Goal: Task Accomplishment & Management: Complete application form

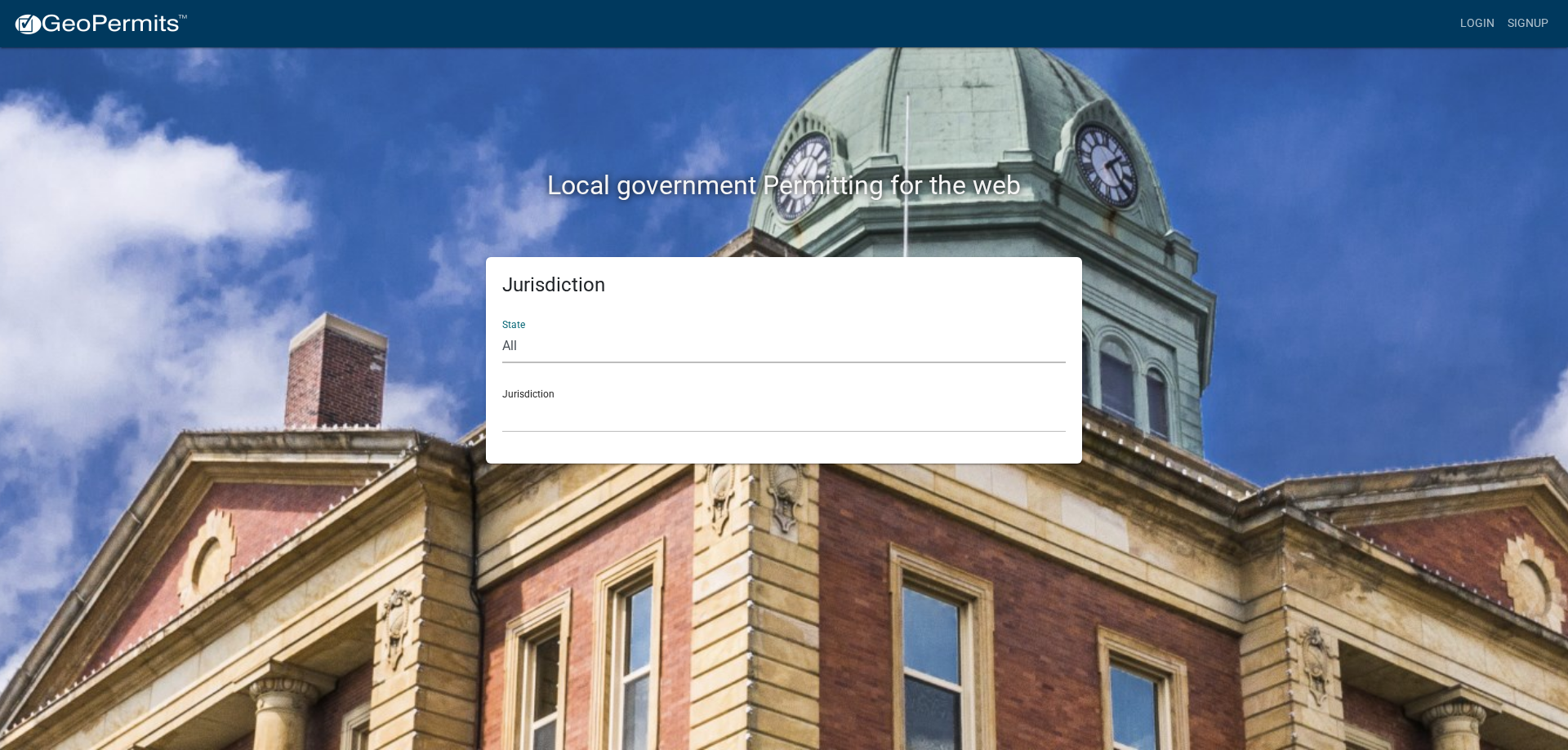
click at [564, 330] on select "All Colorado Georgia Indiana Iowa Kansas Minnesota Ohio South Carolina Wisconsin" at bounding box center [784, 347] width 563 height 33
select select "[US_STATE]"
click at [502, 330] on select "All Colorado Georgia Indiana Iowa Kansas Minnesota Ohio South Carolina Wisconsin" at bounding box center [784, 347] width 563 height 33
click at [547, 399] on select "City of Charlestown, Indiana City of Jeffersonville, Indiana City of Logansport…" at bounding box center [784, 416] width 563 height 33
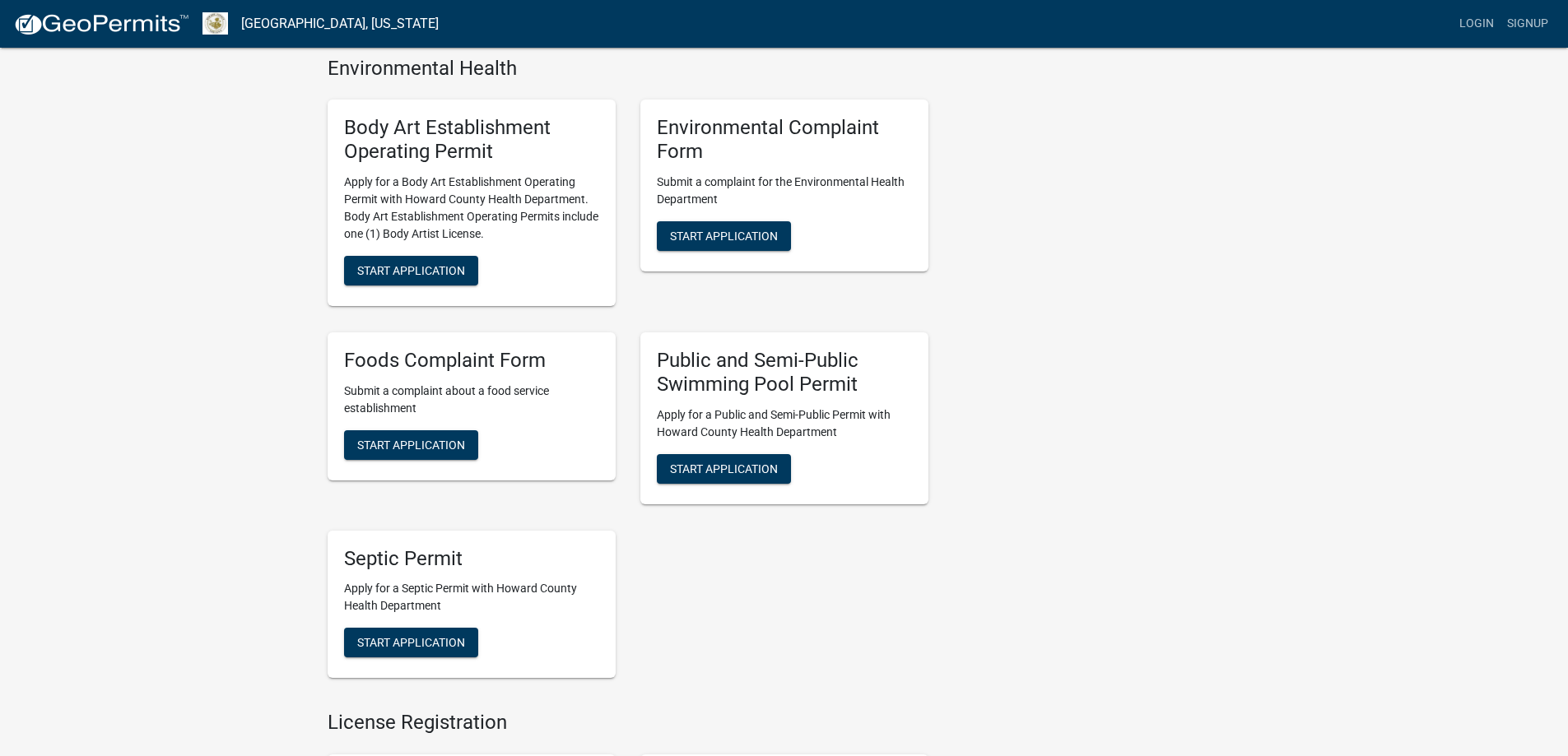
scroll to position [1152, 0]
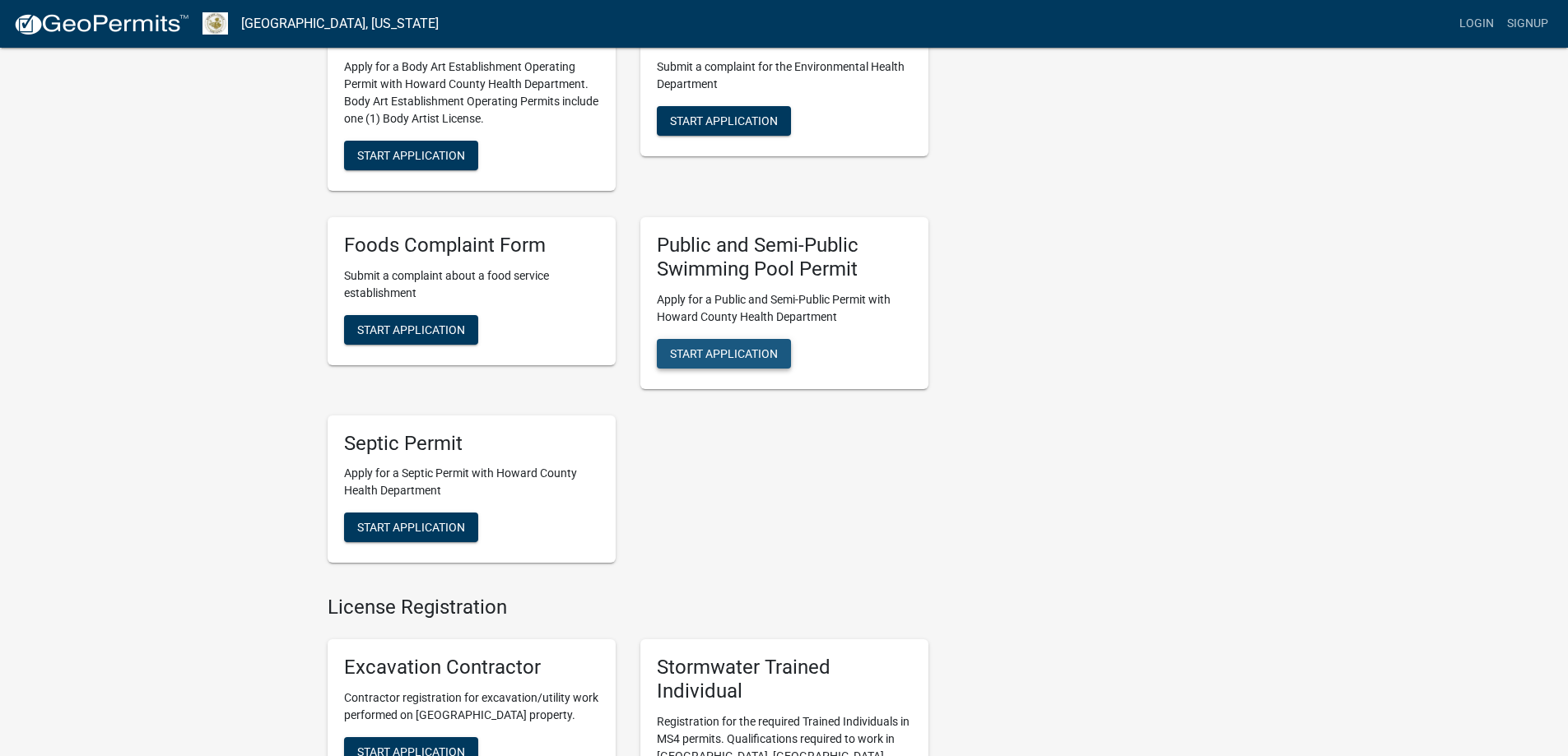
click at [702, 347] on span "Start Application" at bounding box center [724, 353] width 107 height 13
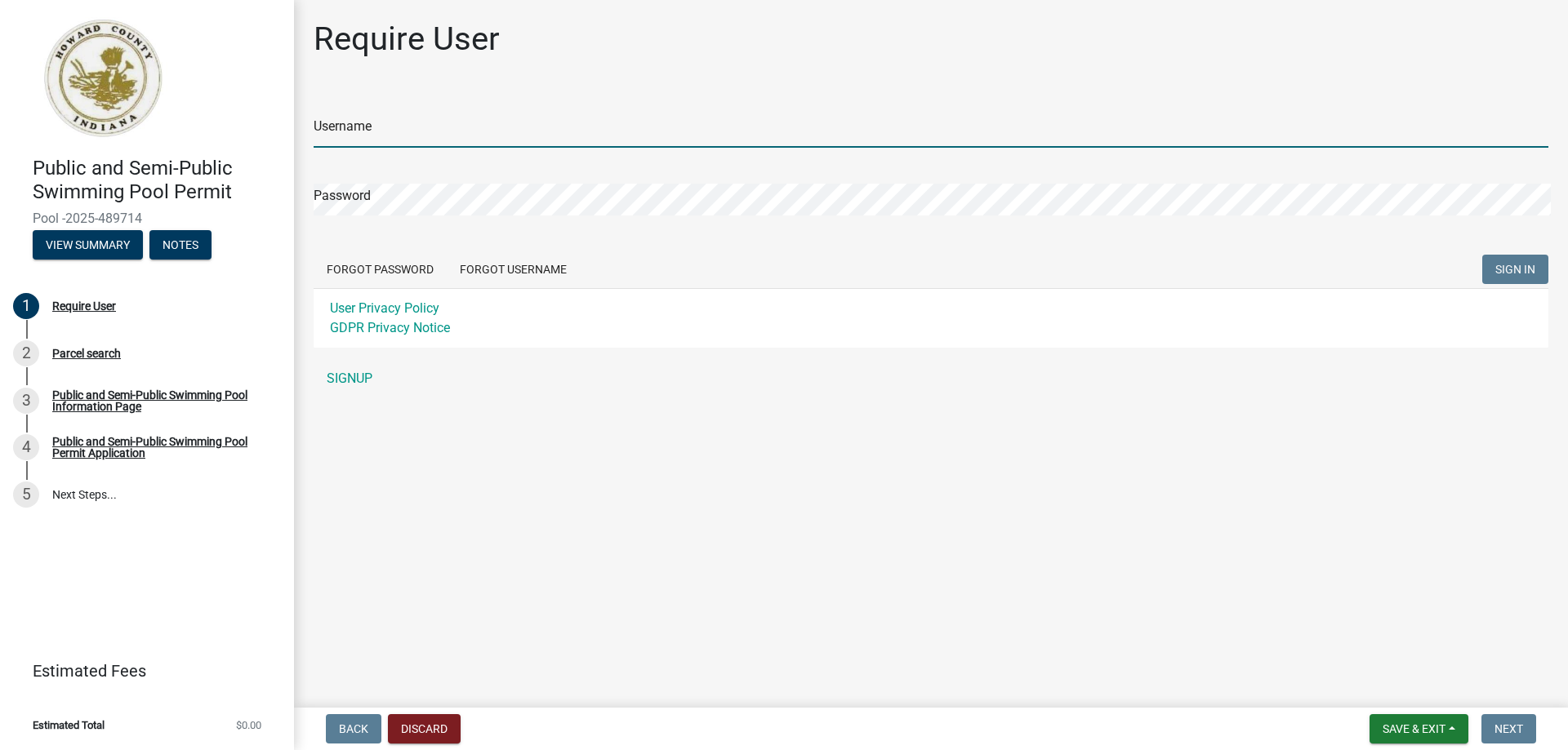
type input "Super8"
click at [497, 119] on input "Super8" at bounding box center [931, 131] width 1235 height 33
click at [425, 83] on div "Require User Username Super8 Password Forgot Password Forgot Username SIGN IN U…" at bounding box center [931, 214] width 1260 height 390
click at [396, 121] on input "Super8" at bounding box center [931, 131] width 1235 height 33
click at [360, 362] on link "SIGNUP" at bounding box center [931, 378] width 1235 height 32
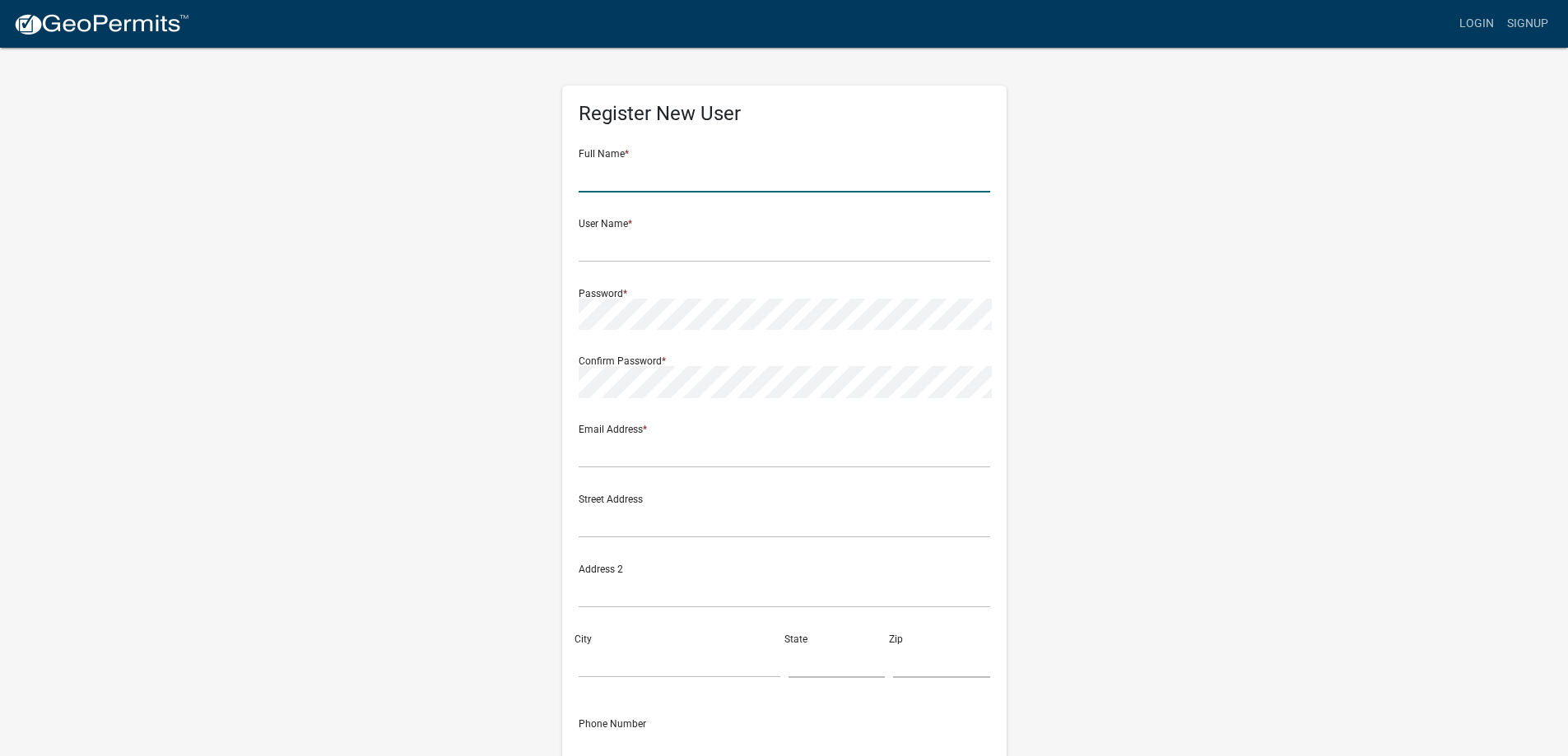
click at [748, 177] on input "text" at bounding box center [784, 175] width 411 height 33
click at [703, 166] on input "Carolyn" at bounding box center [784, 175] width 411 height 33
type input "[PERSON_NAME]"
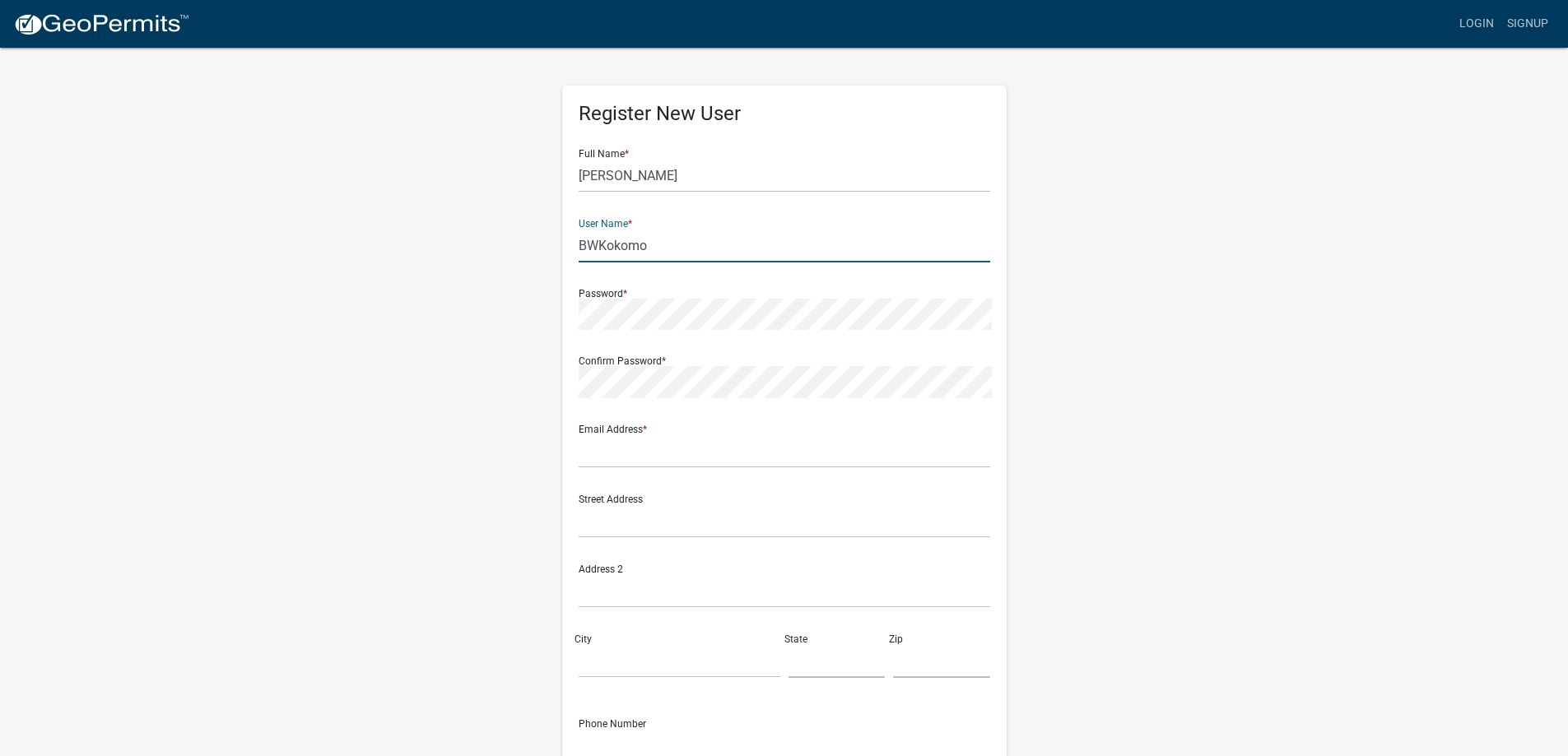
type input "BWKokomo"
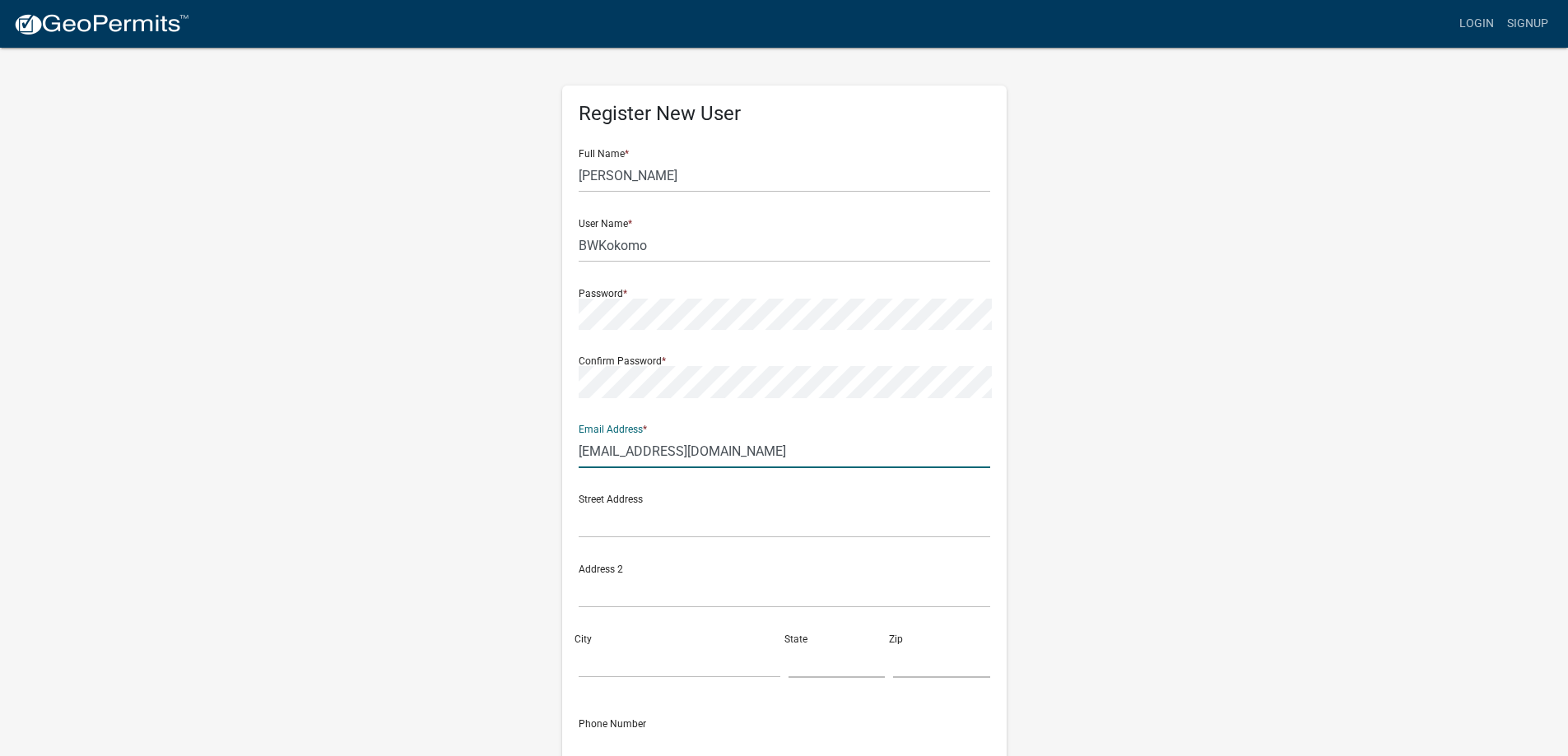
type input "[EMAIL_ADDRESS][DOMAIN_NAME]"
type input "[STREET_ADDRESS]"
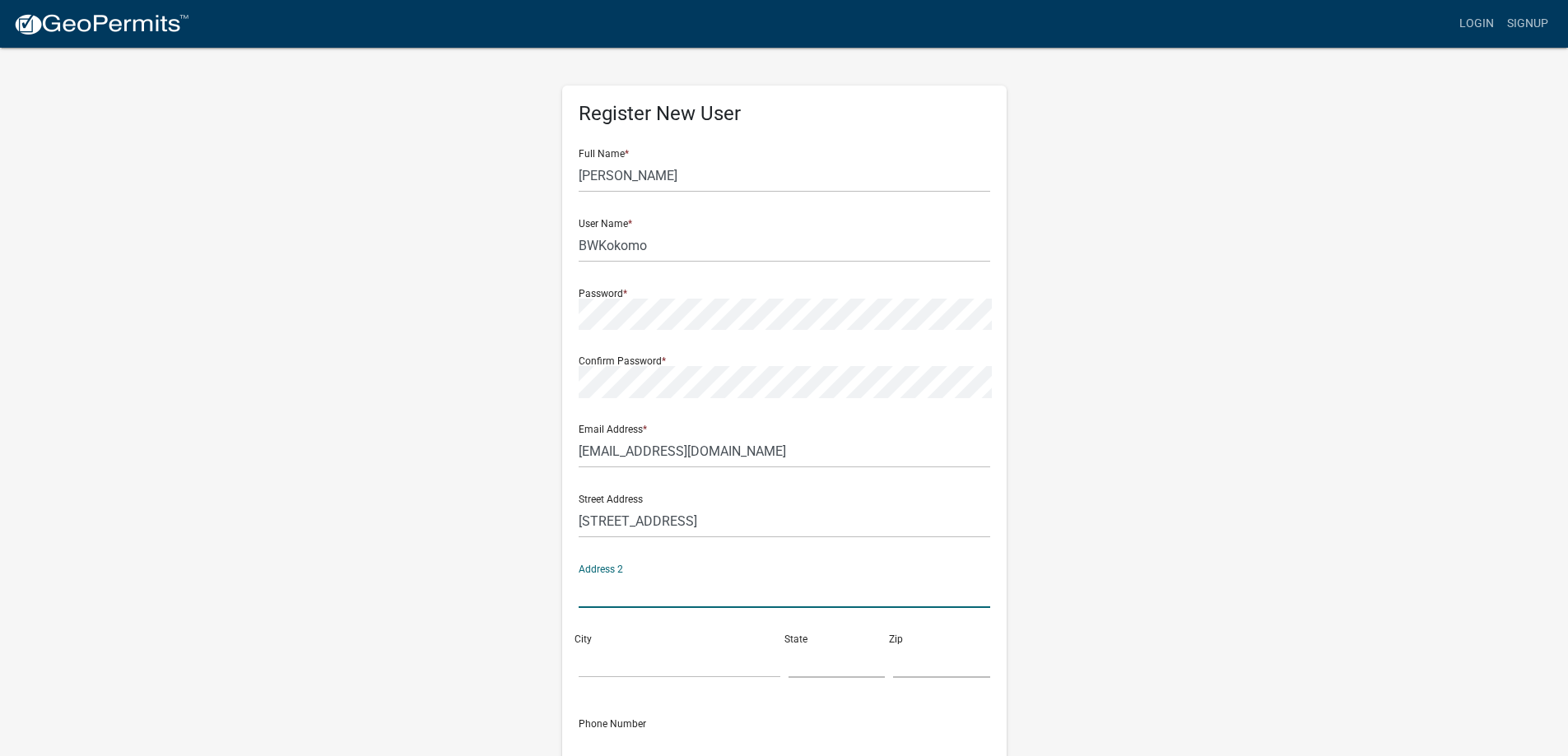
type input "K"
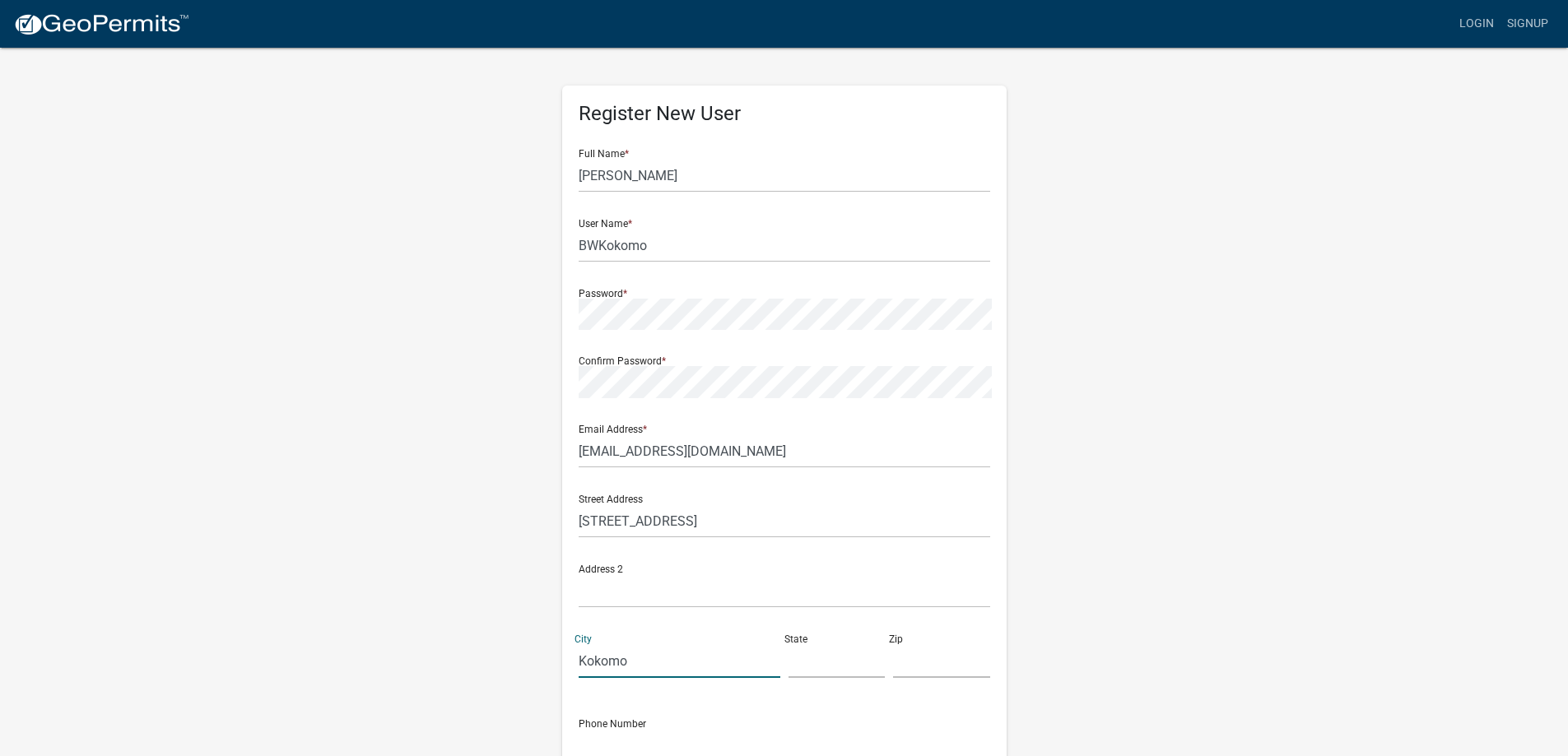
type input "Kokomo"
type input "IN"
type input "46902"
type input "7654538822"
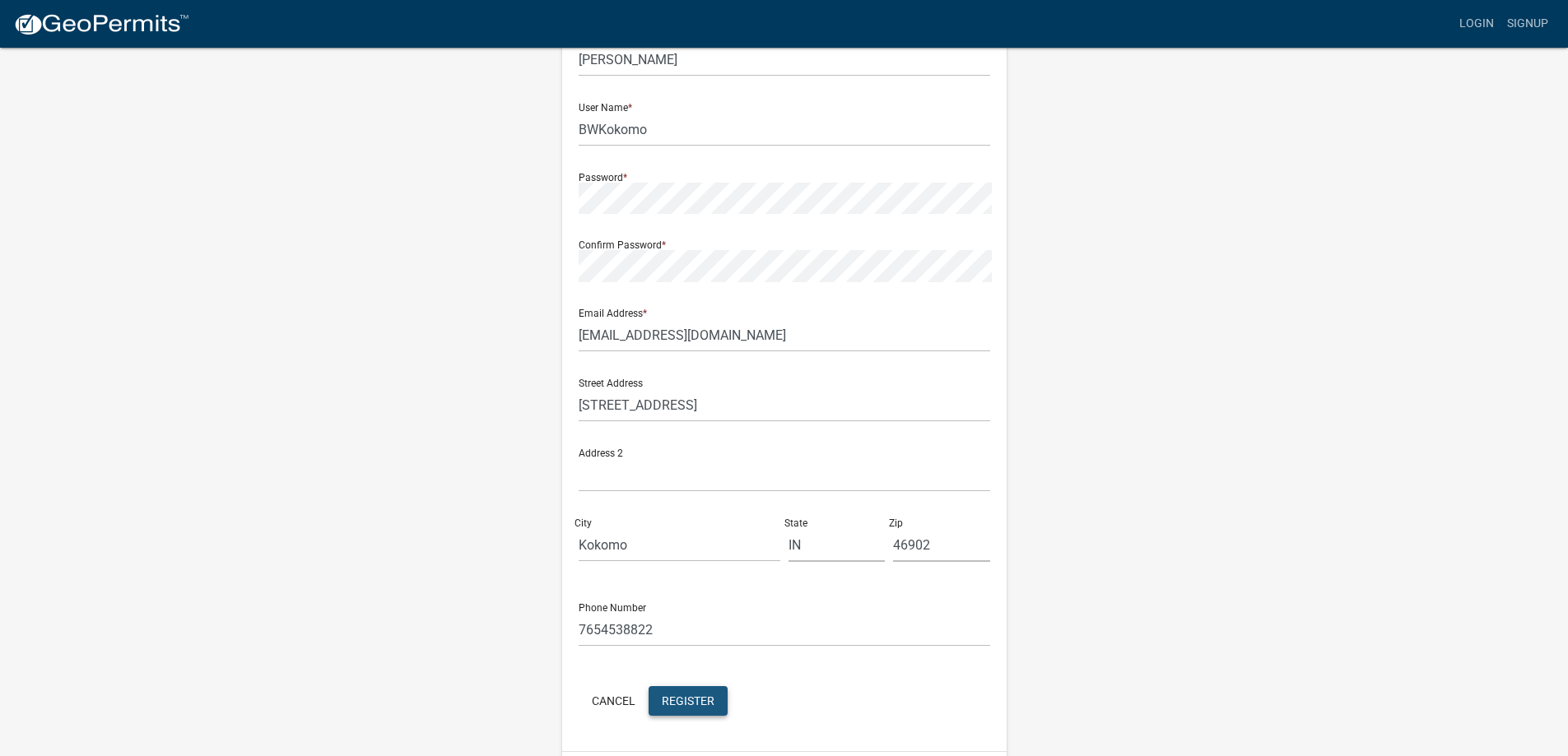
click at [672, 686] on button "Register" at bounding box center [688, 701] width 79 height 30
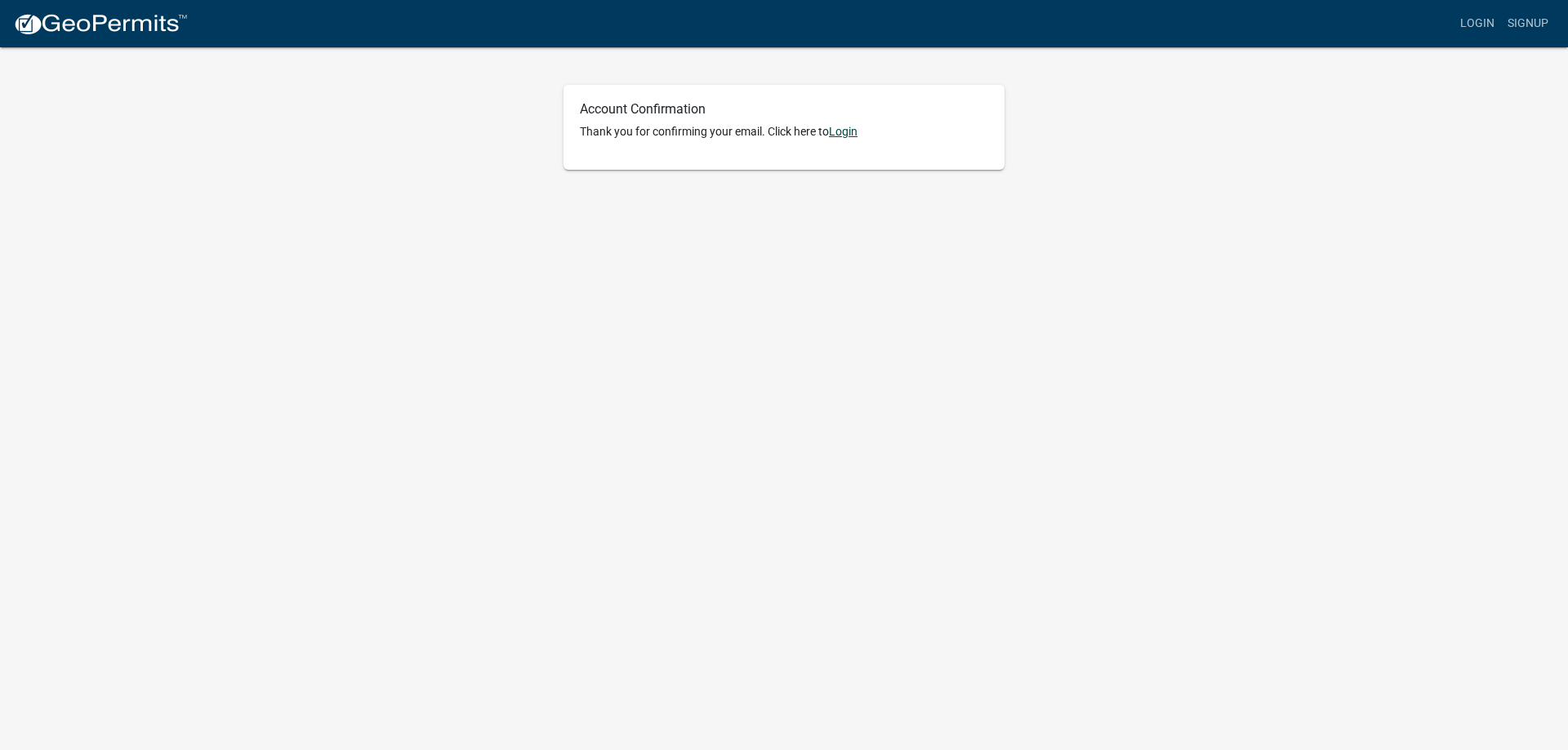
click at [829, 125] on link "Login" at bounding box center [843, 131] width 29 height 13
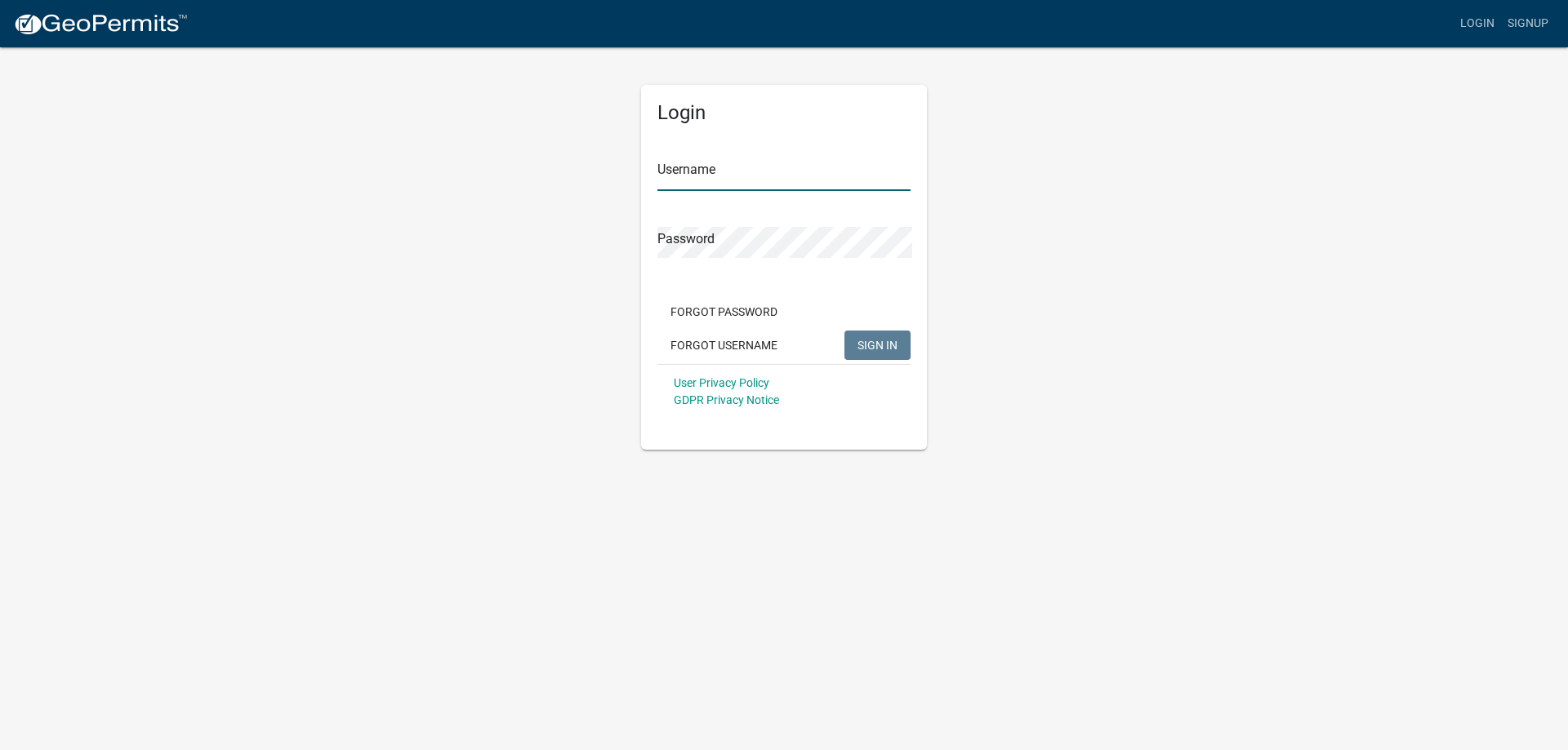
type input "BWKokomo"
click at [888, 339] on span "SIGN IN" at bounding box center [878, 345] width 40 height 13
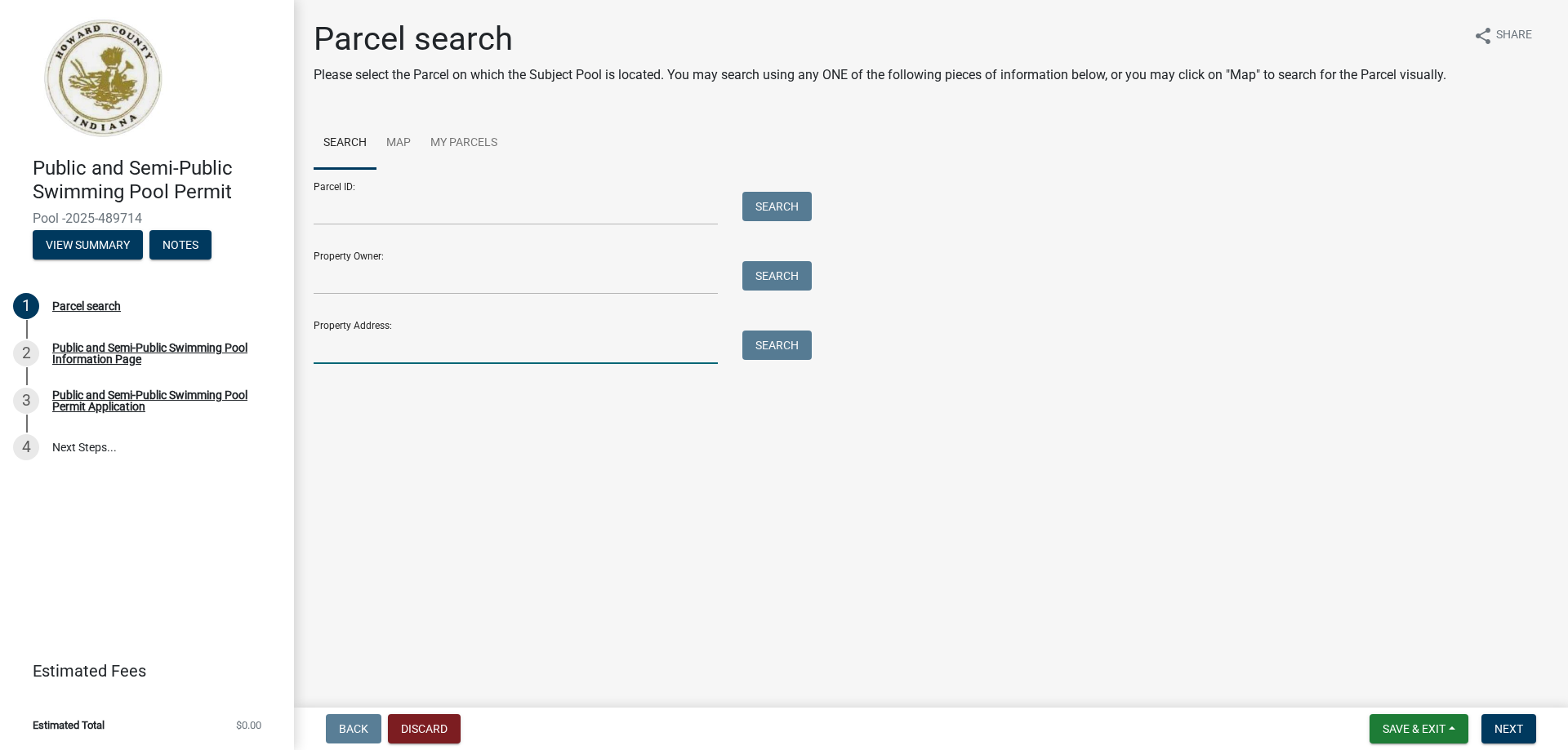
click at [632, 333] on input "Property Address:" at bounding box center [515, 347] width 404 height 33
type input "[STREET_ADDRESS]"
click at [775, 331] on button "Search" at bounding box center [777, 346] width 69 height 30
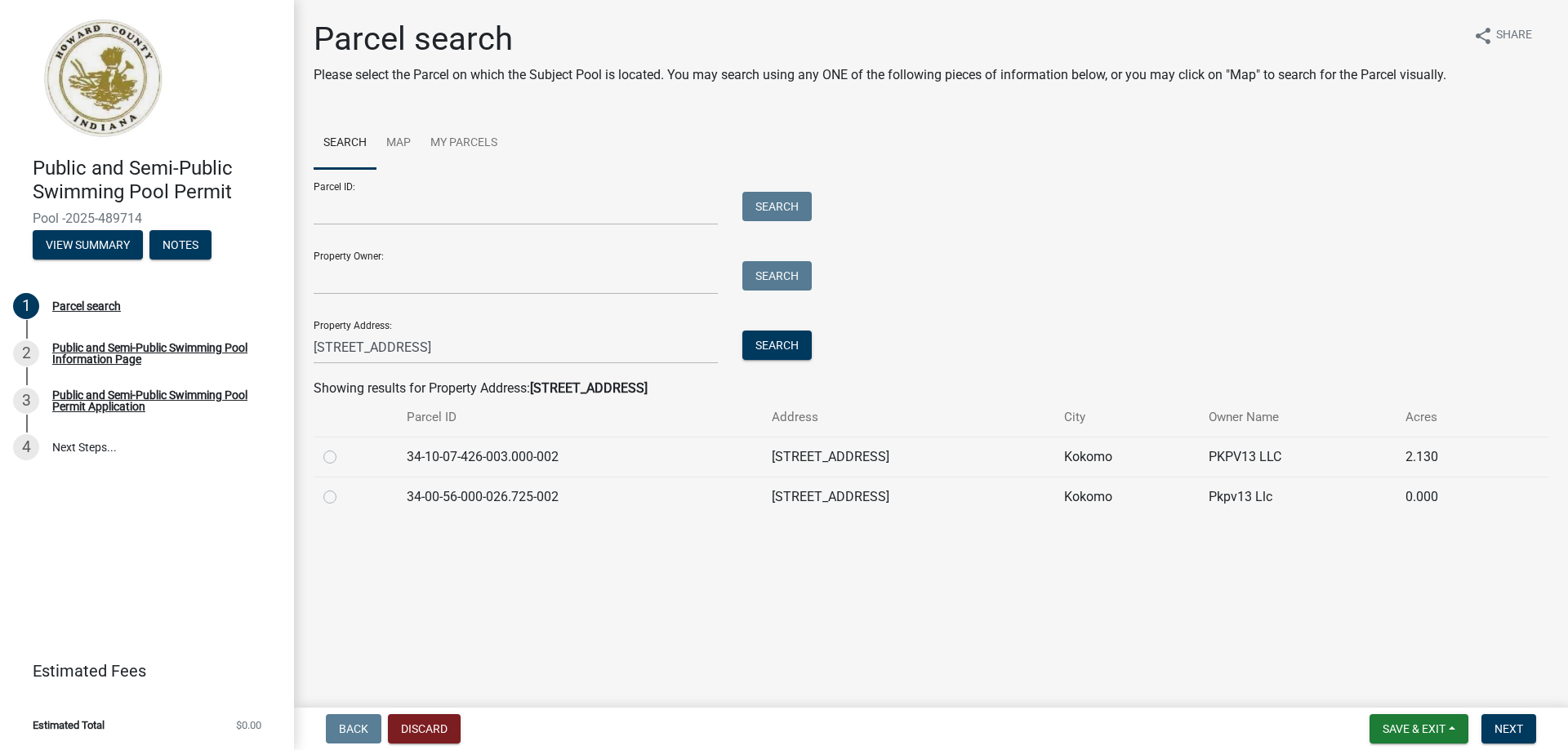
click at [343, 447] on label at bounding box center [343, 447] width 0 height 0
click at [343, 447] on input "radio" at bounding box center [349, 452] width 10 height 10
radio input "true"
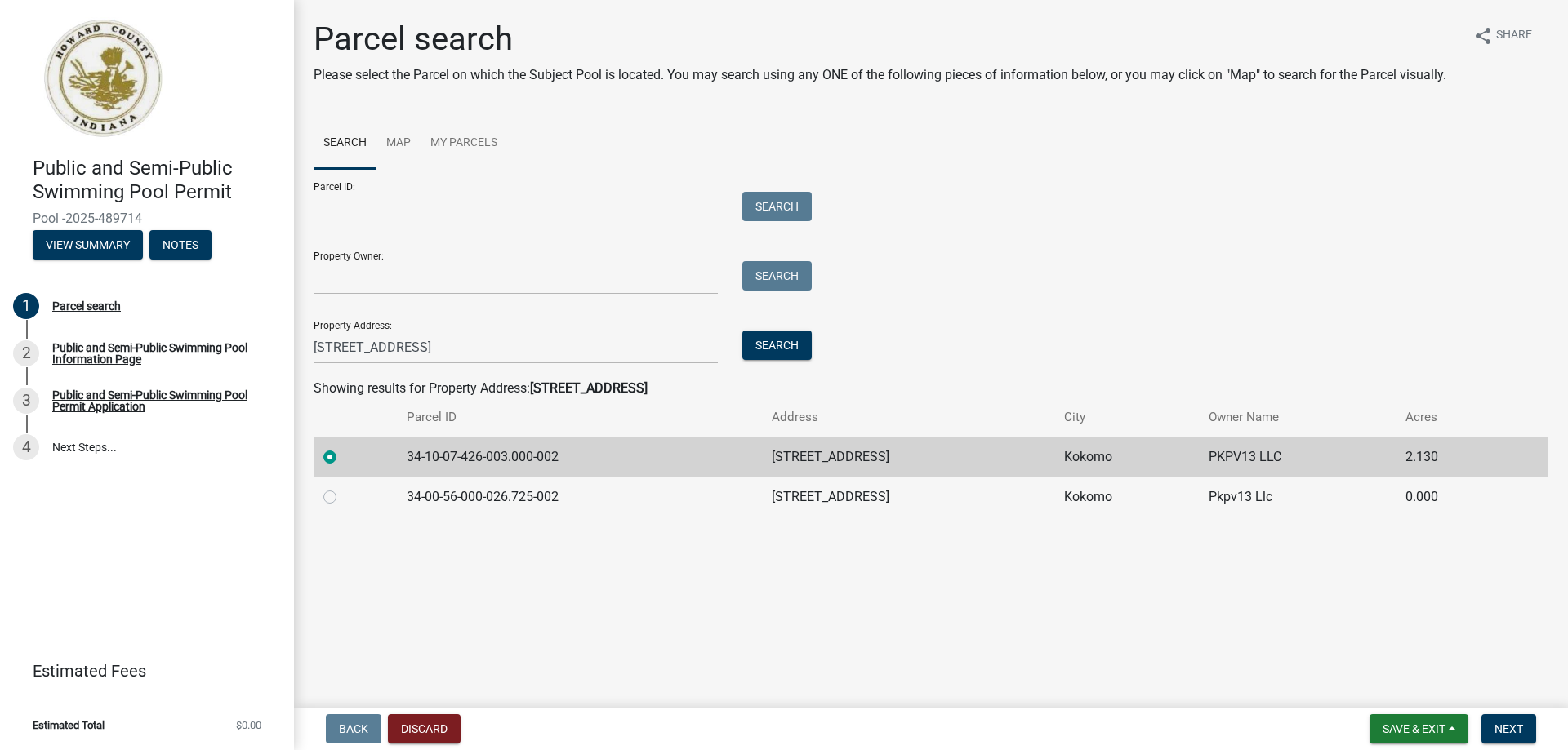
click at [343, 487] on label at bounding box center [343, 487] width 0 height 0
click at [343, 487] on input "radio" at bounding box center [349, 492] width 10 height 10
radio input "true"
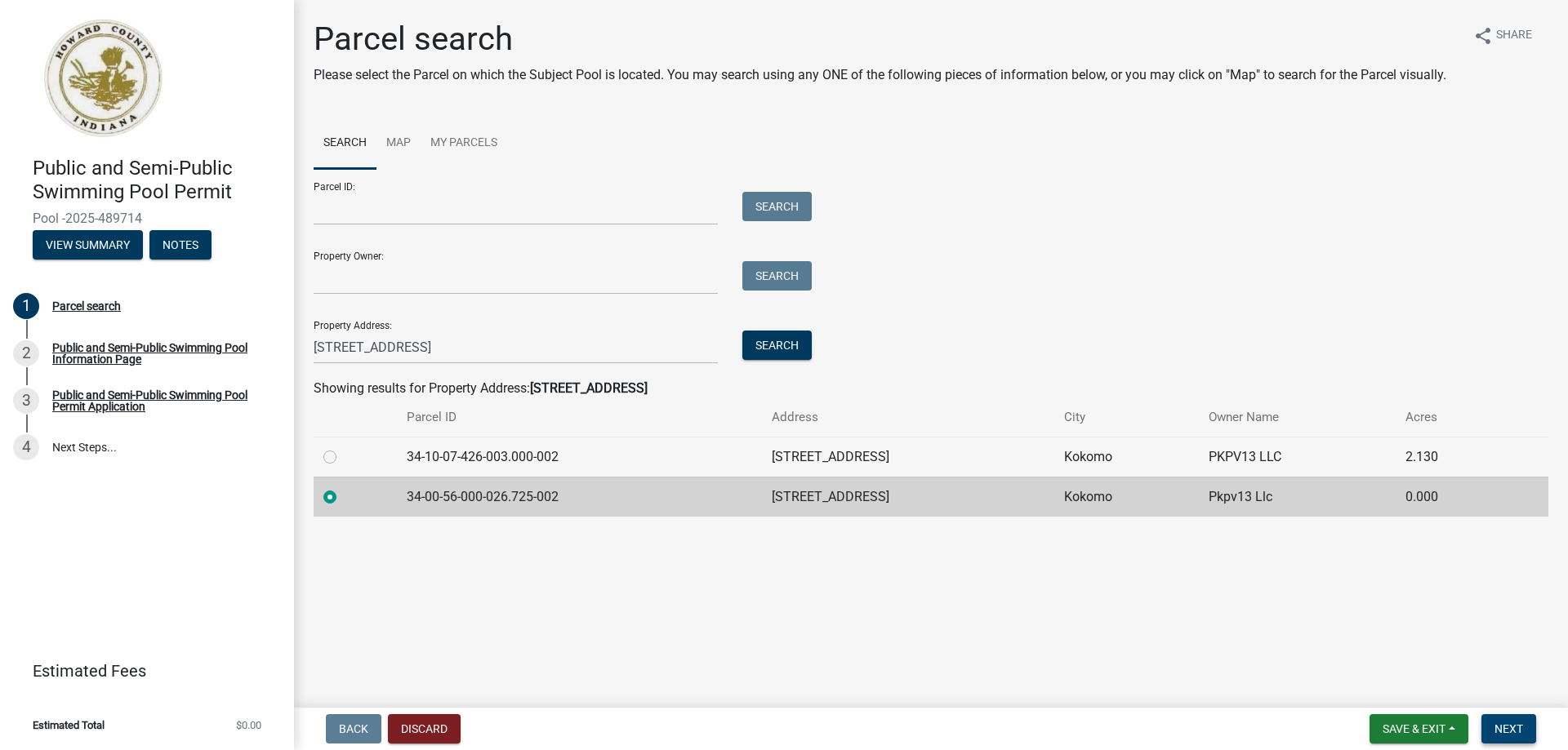
click at [1508, 725] on span "Next" at bounding box center [1509, 728] width 29 height 13
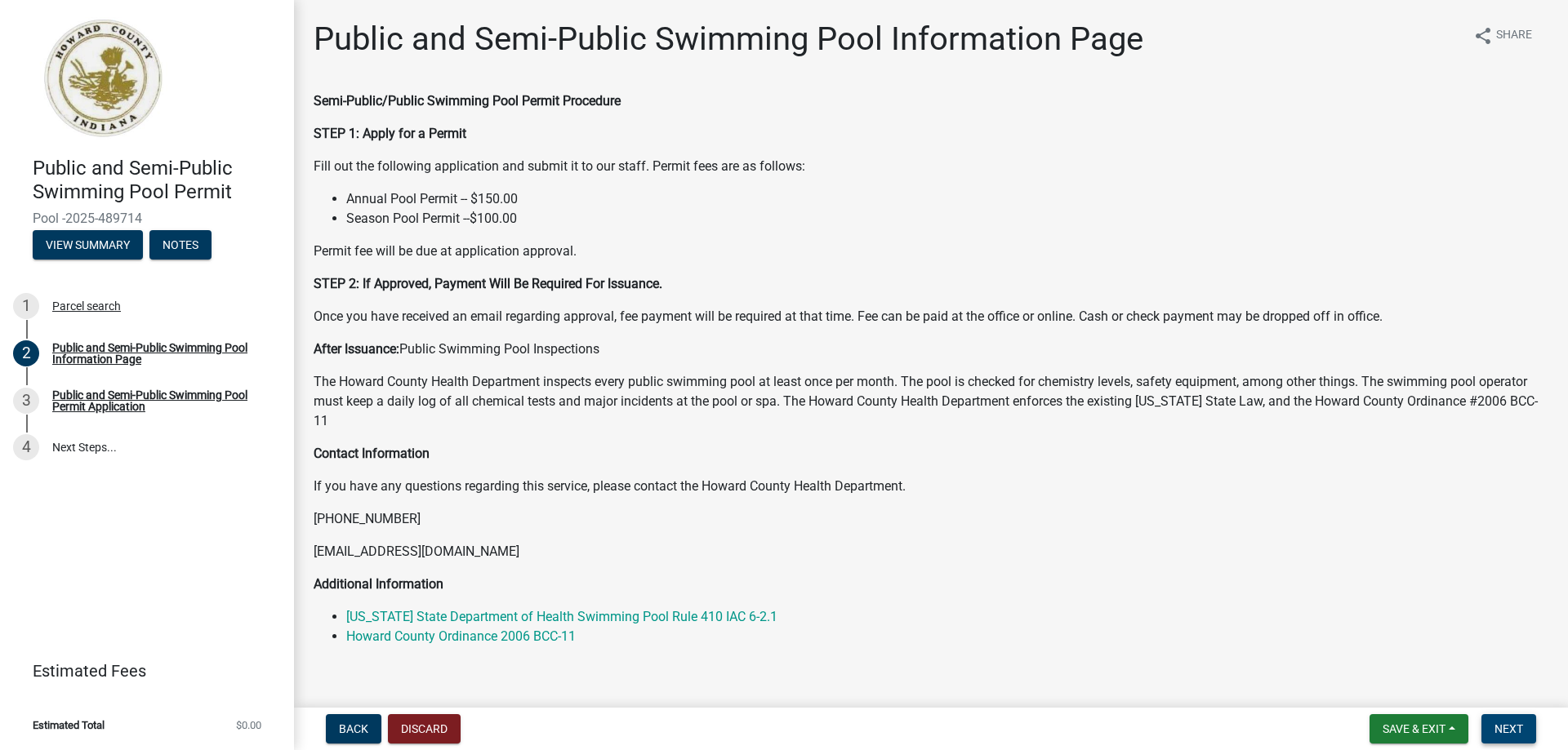
click at [1512, 735] on span "Next" at bounding box center [1509, 728] width 29 height 13
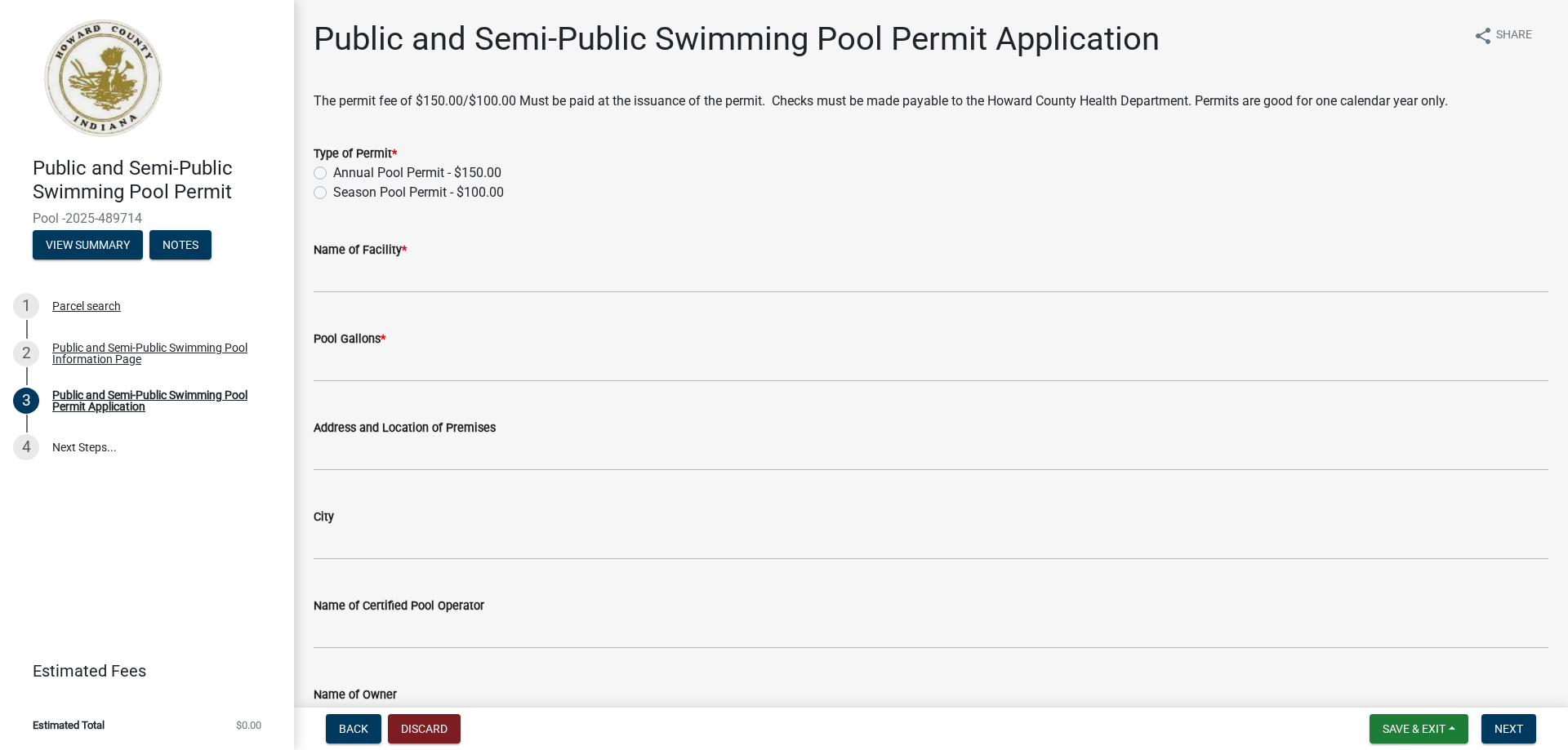
click at [333, 163] on label "Annual Pool Permit - $150.00" at bounding box center [417, 173] width 169 height 19
click at [333, 163] on input "Annual Pool Permit - $150.00" at bounding box center [338, 169] width 10 height 10
radio input "true"
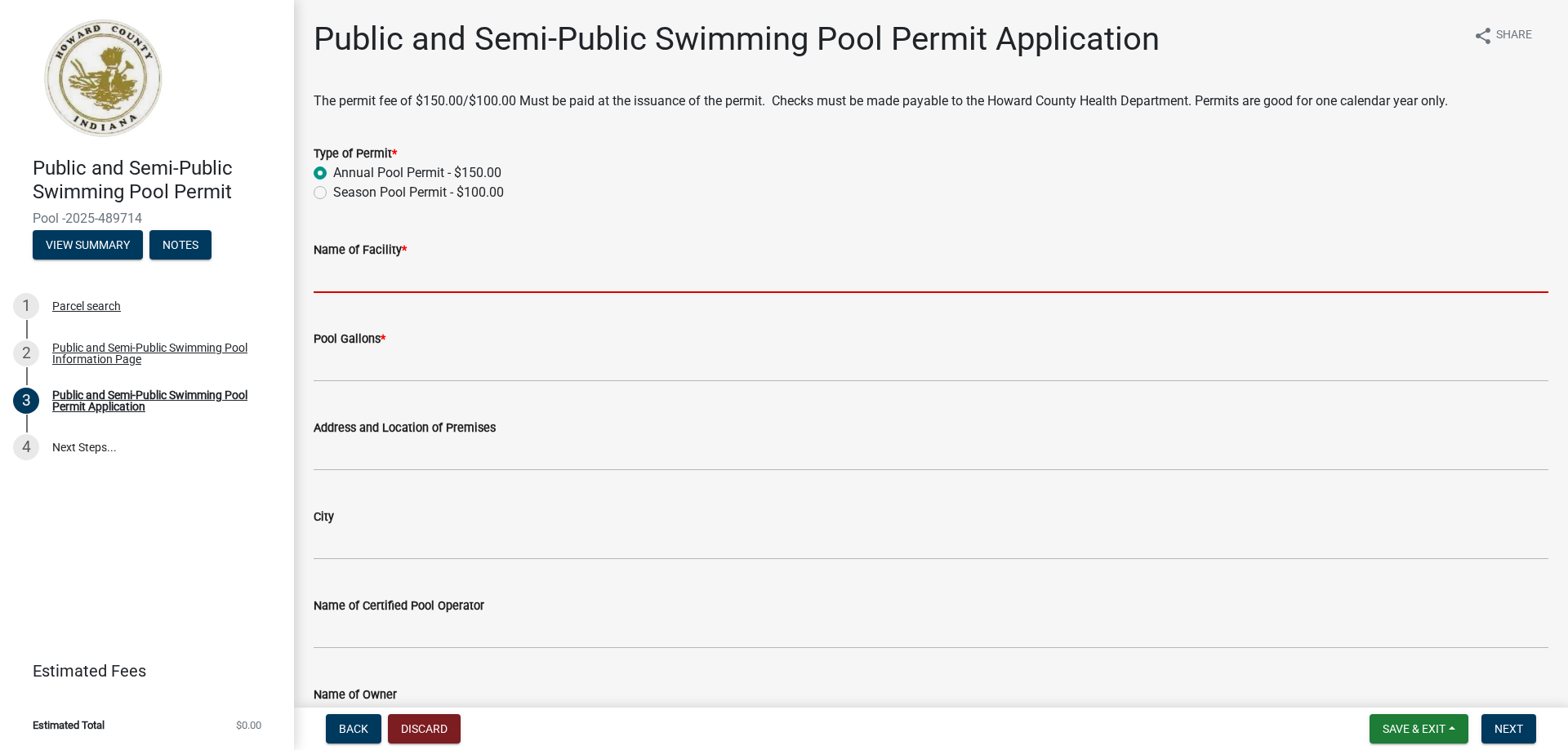
click at [358, 266] on input "Name of Facility *" at bounding box center [931, 276] width 1235 height 33
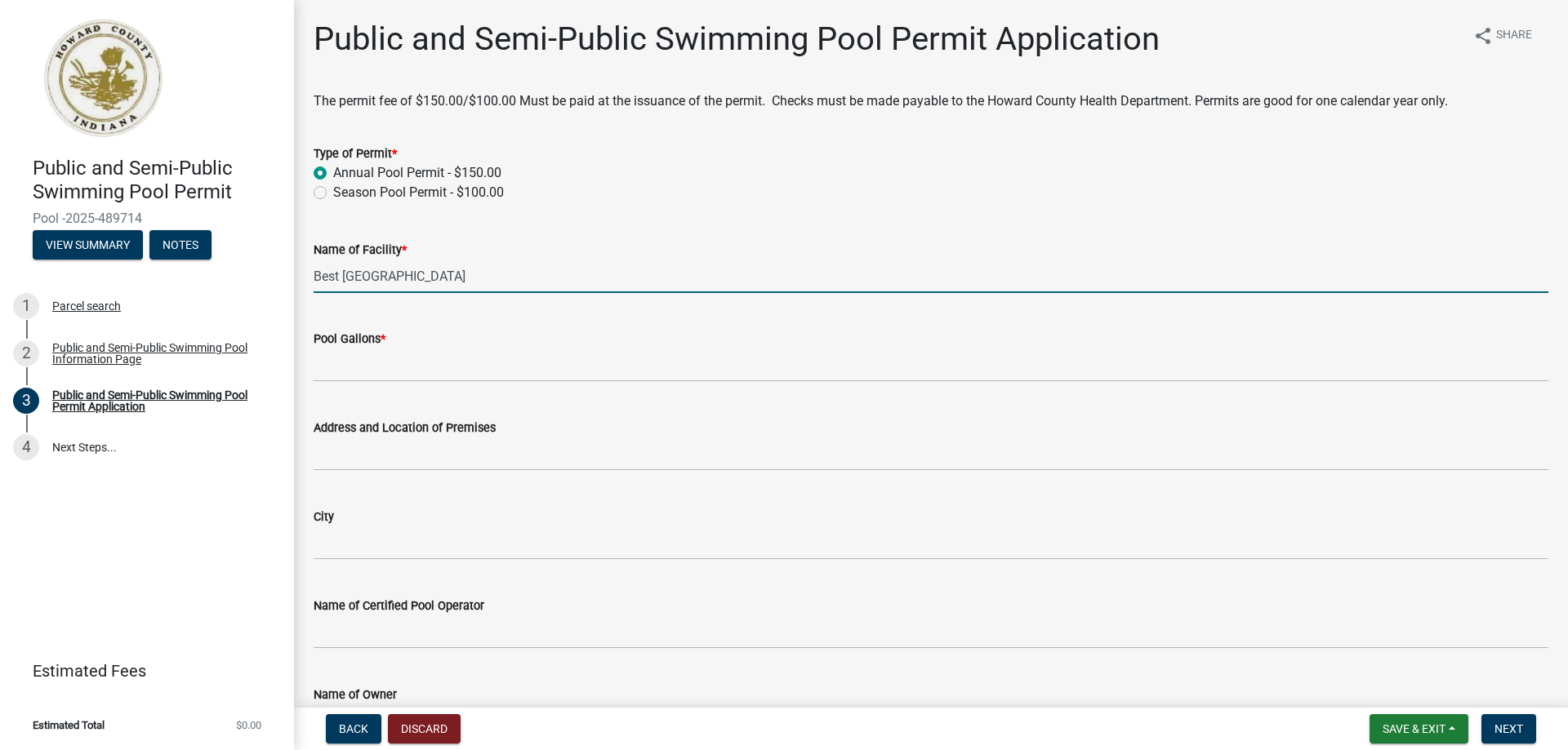
type input "Best [GEOGRAPHIC_DATA]"
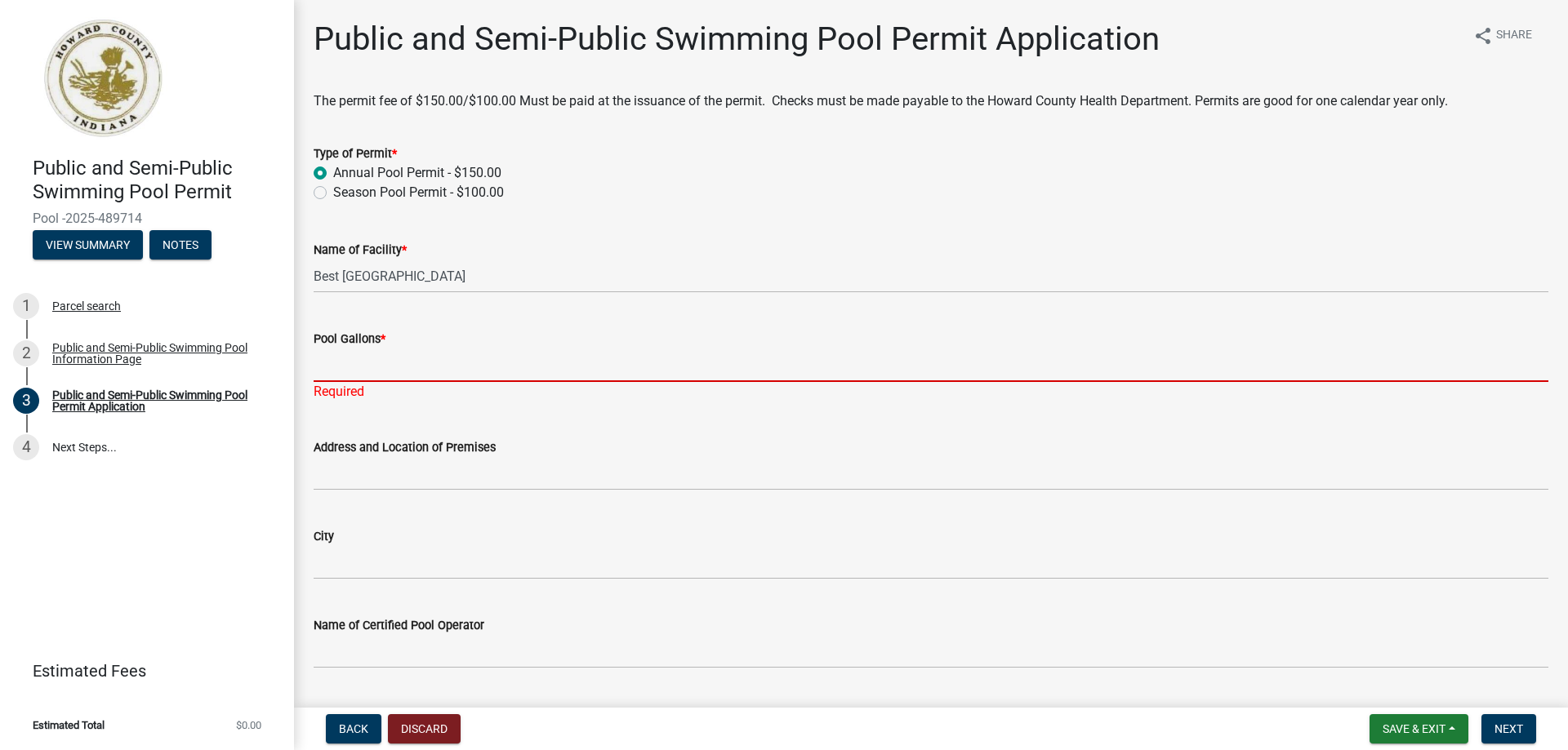
click at [410, 348] on input "Pool Gallons *" at bounding box center [931, 365] width 1235 height 33
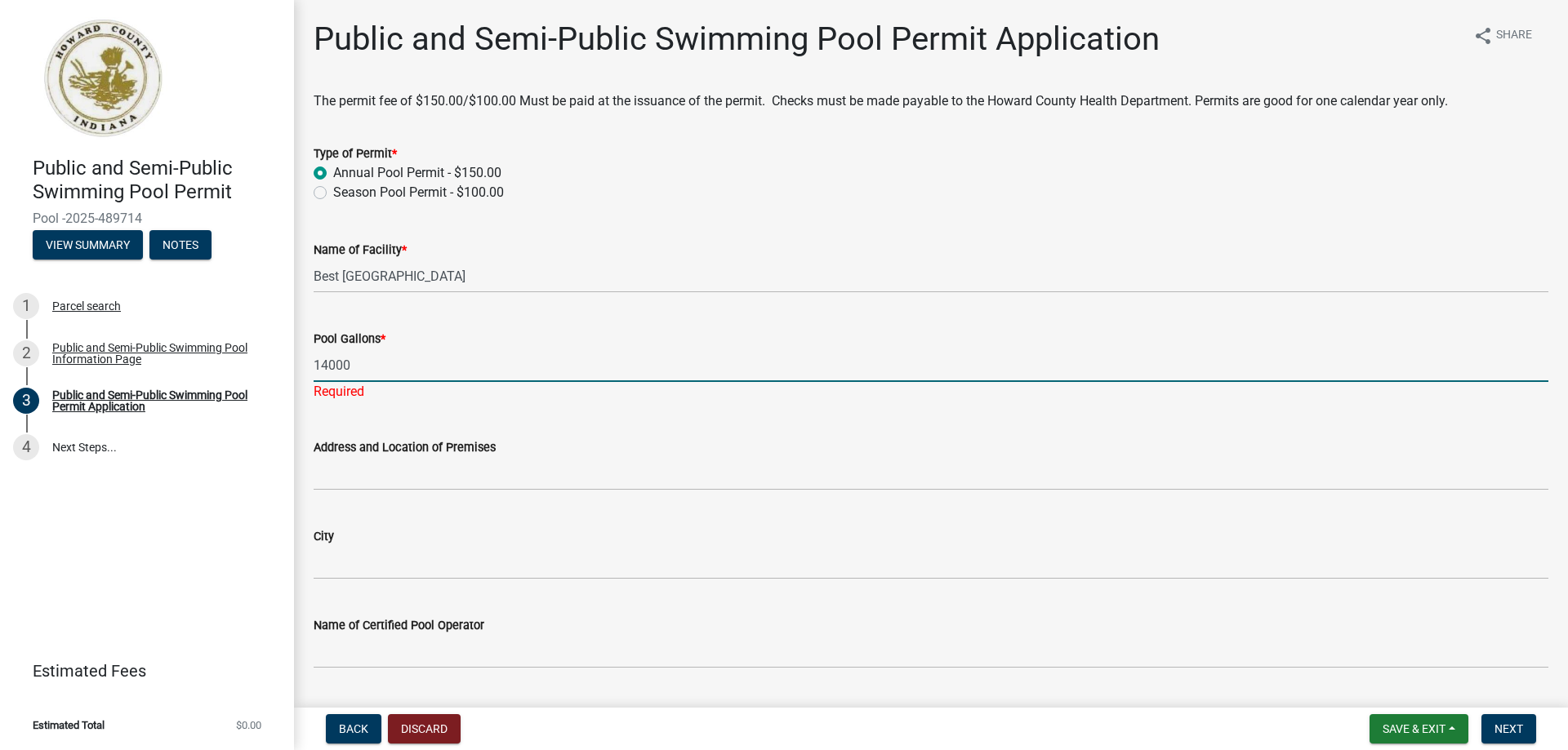
type input "14000"
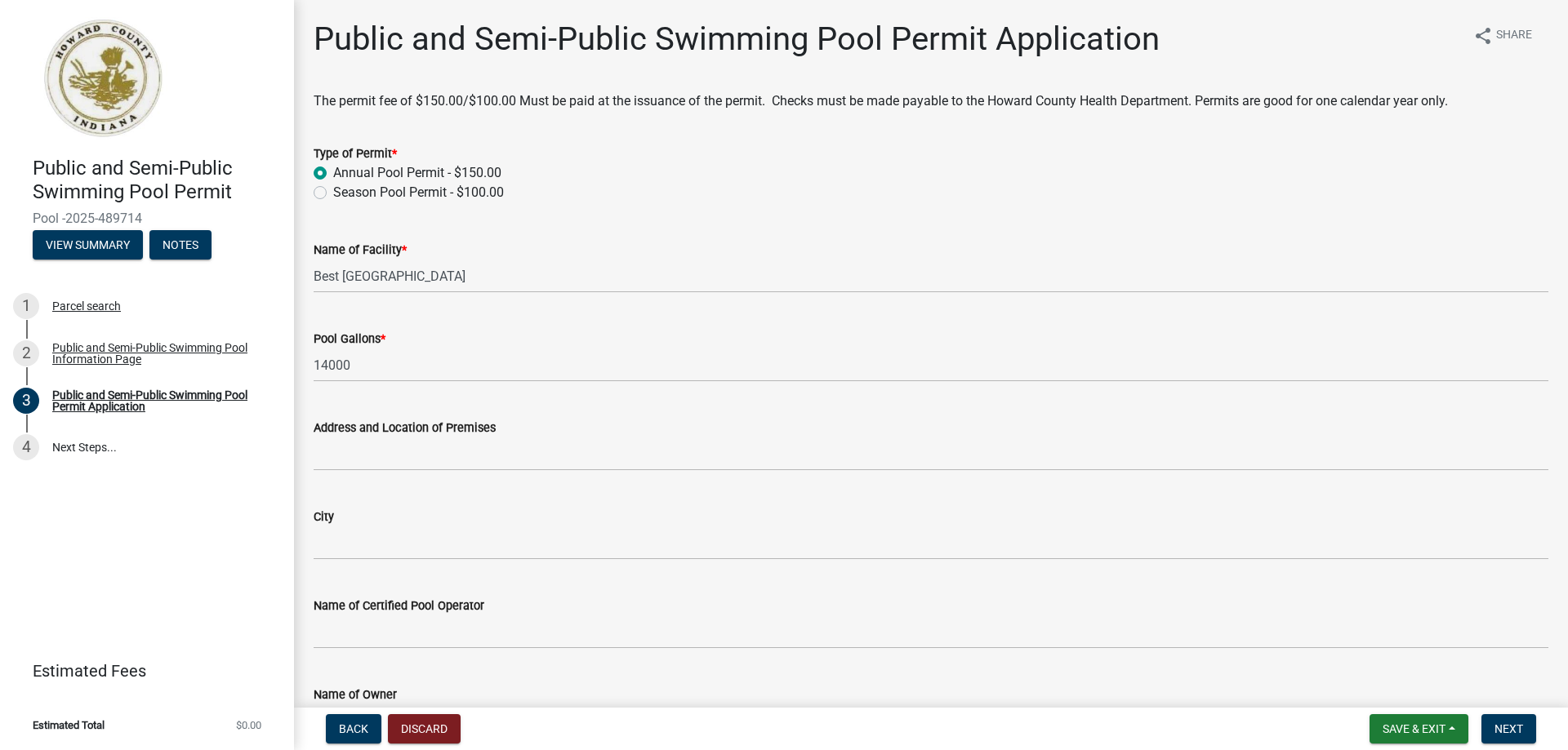
drag, startPoint x: 1075, startPoint y: 782, endPoint x: 1343, endPoint y: 782, distance: 268.0
click at [1343, 749] on html "Internet Explorer does NOT work with GeoPermits. Get a new browser for more sec…" at bounding box center [784, 375] width 1568 height 750
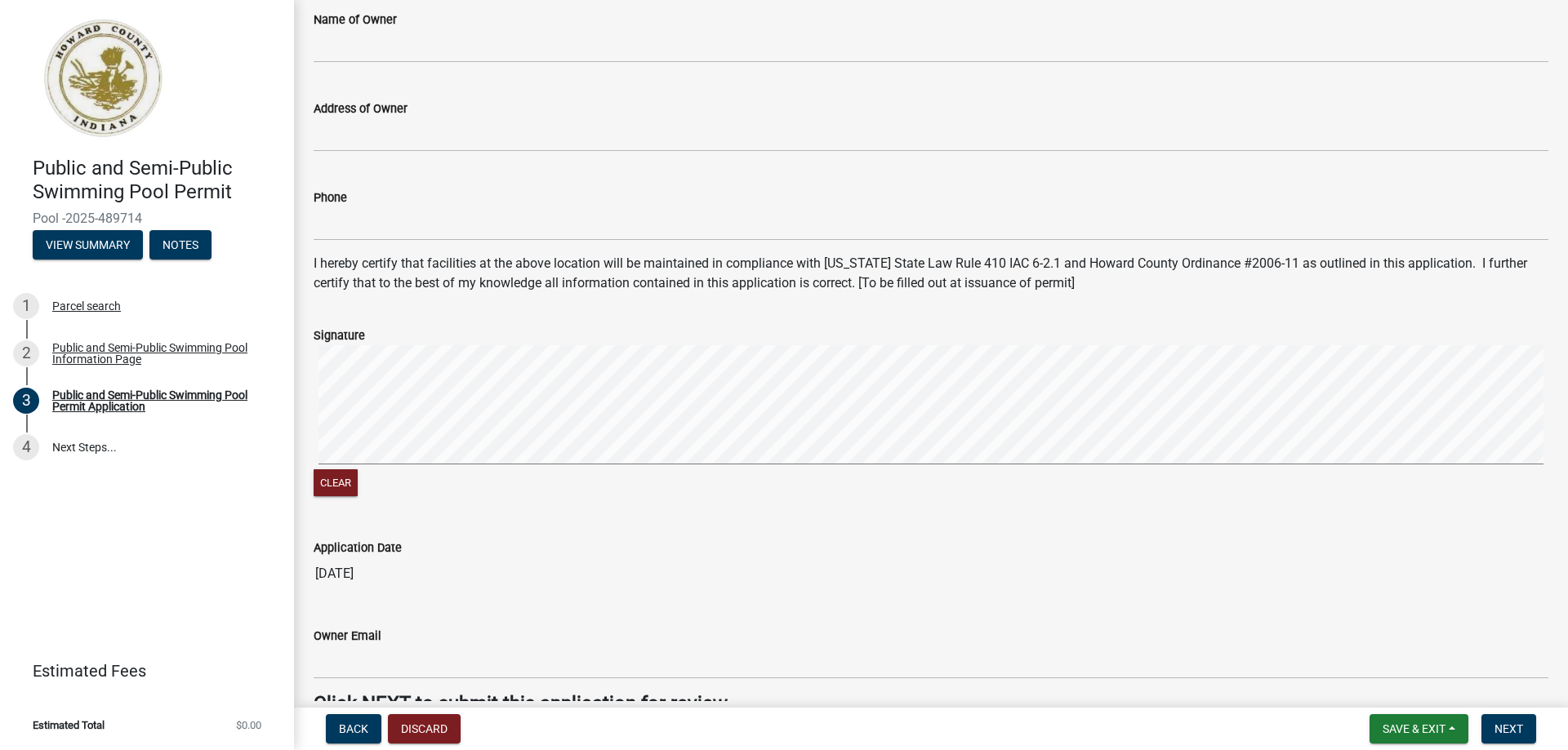
scroll to position [685, 0]
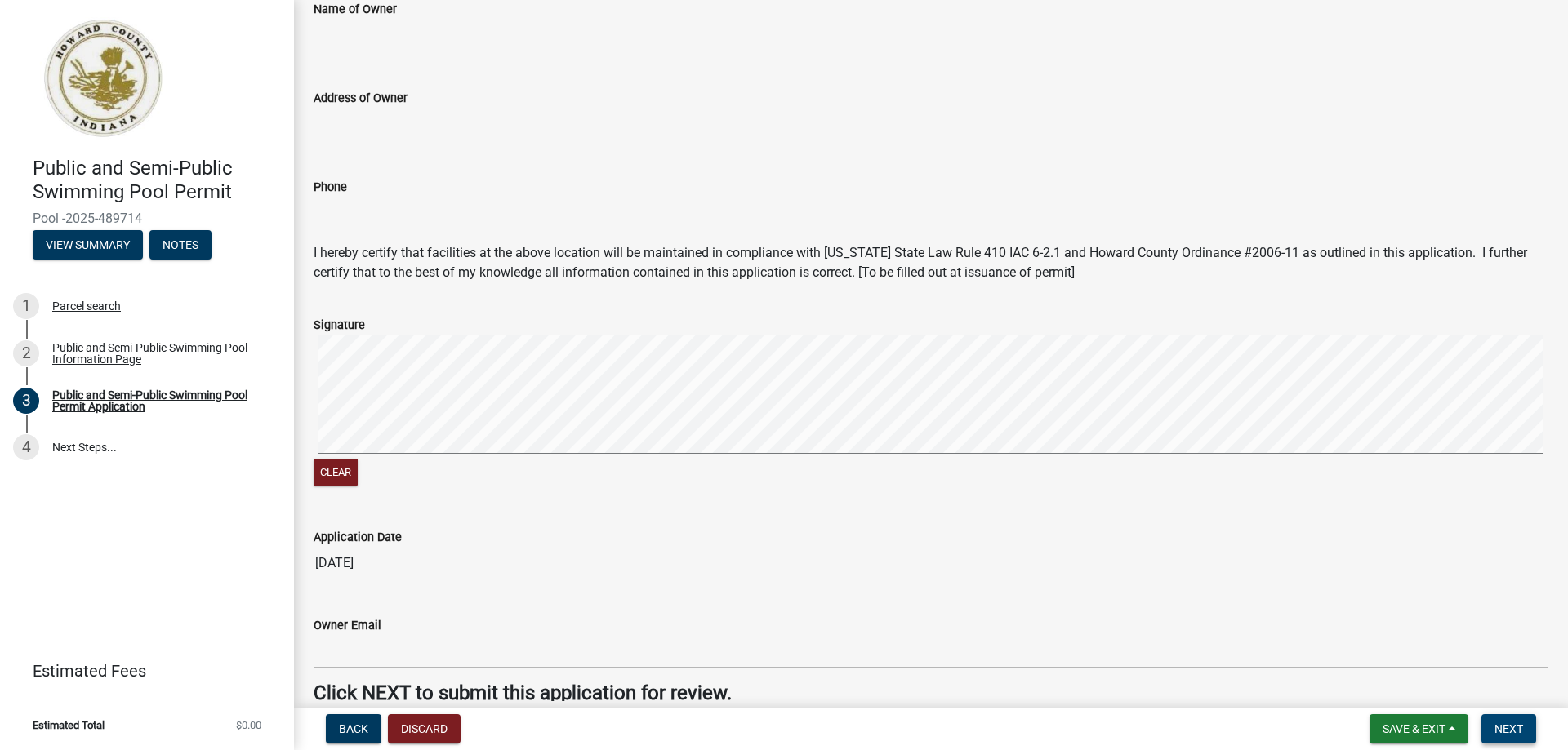
click at [1522, 732] on span "Next" at bounding box center [1509, 728] width 29 height 13
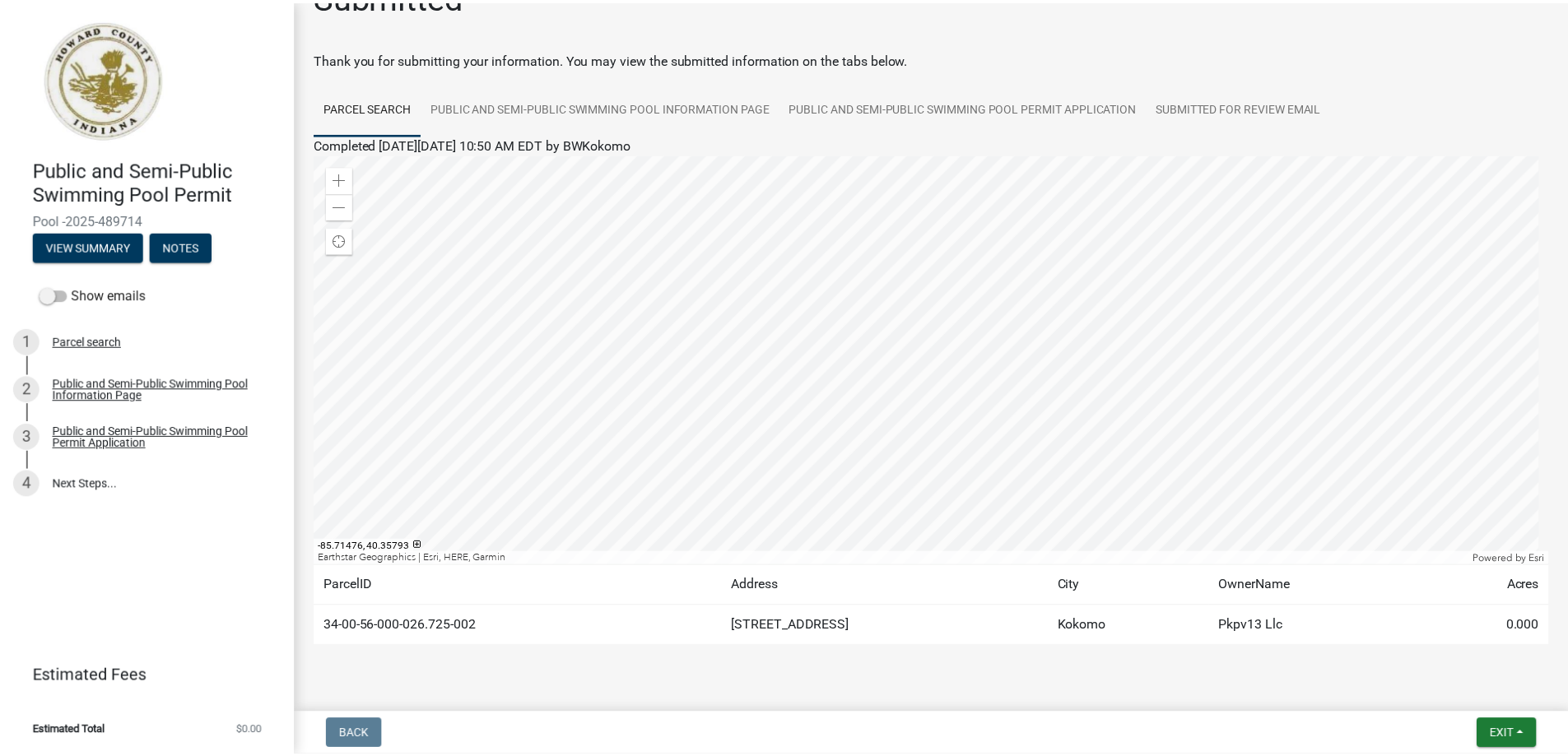
scroll to position [59, 0]
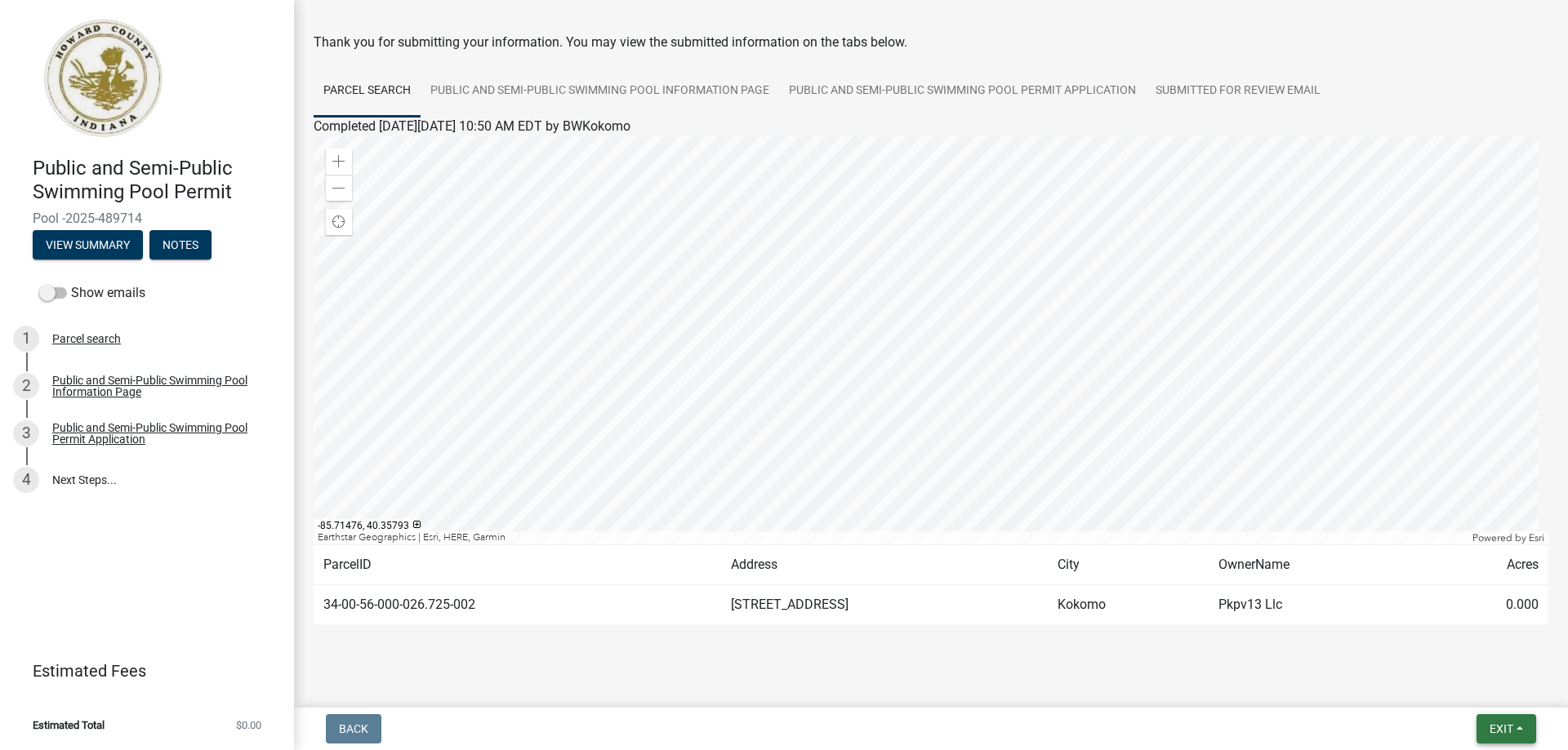
click at [1528, 733] on button "Exit" at bounding box center [1506, 729] width 59 height 30
click at [1474, 688] on button "Save & Exit" at bounding box center [1471, 688] width 131 height 39
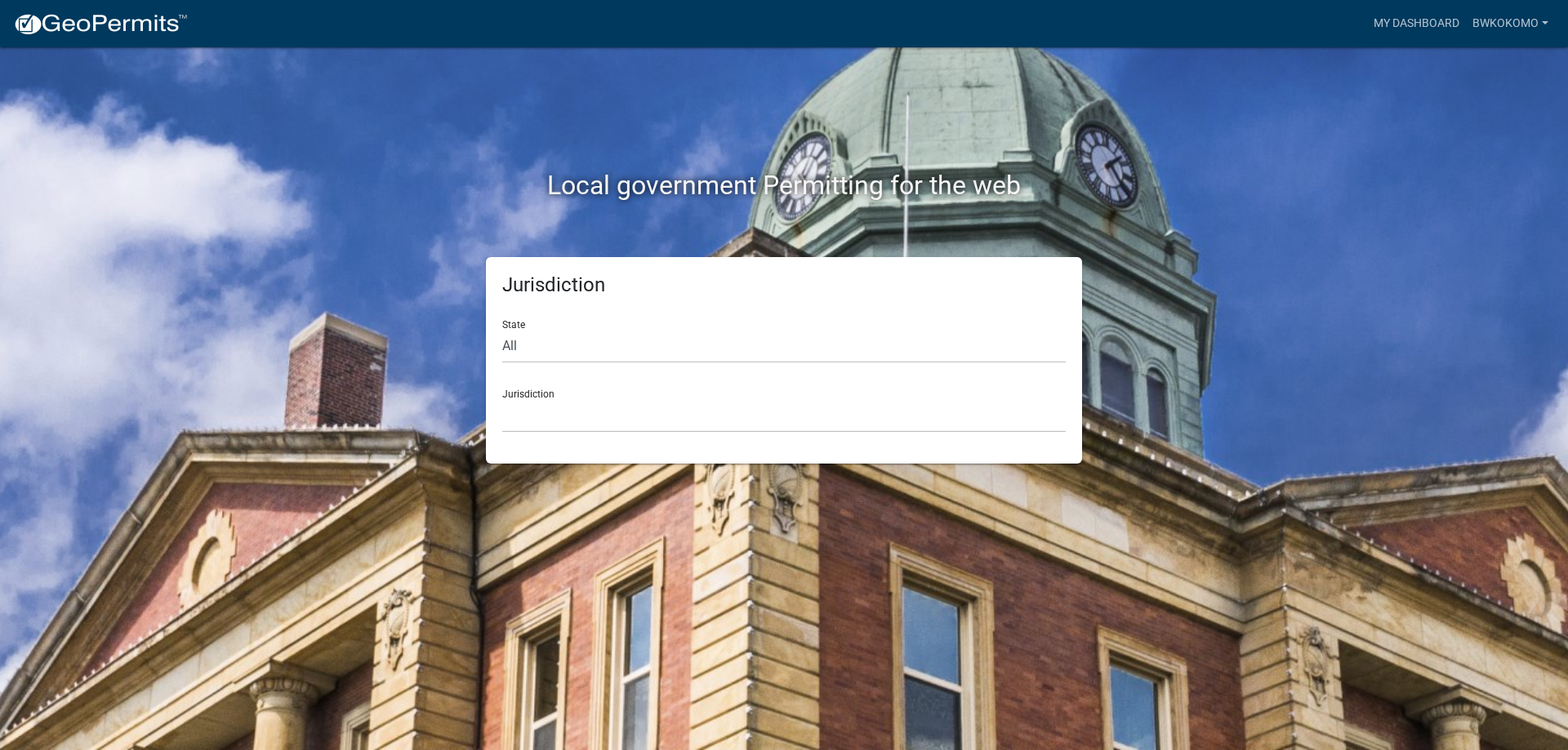
click at [1317, 19] on div "My Dashboard BWKokomo Account Logout" at bounding box center [878, 24] width 1354 height 31
click at [1392, 90] on div "Local government Permitting for the web Jurisdiction State All [US_STATE] [US_S…" at bounding box center [784, 375] width 1568 height 750
click at [1522, 21] on link "BWKokomo" at bounding box center [1510, 24] width 89 height 31
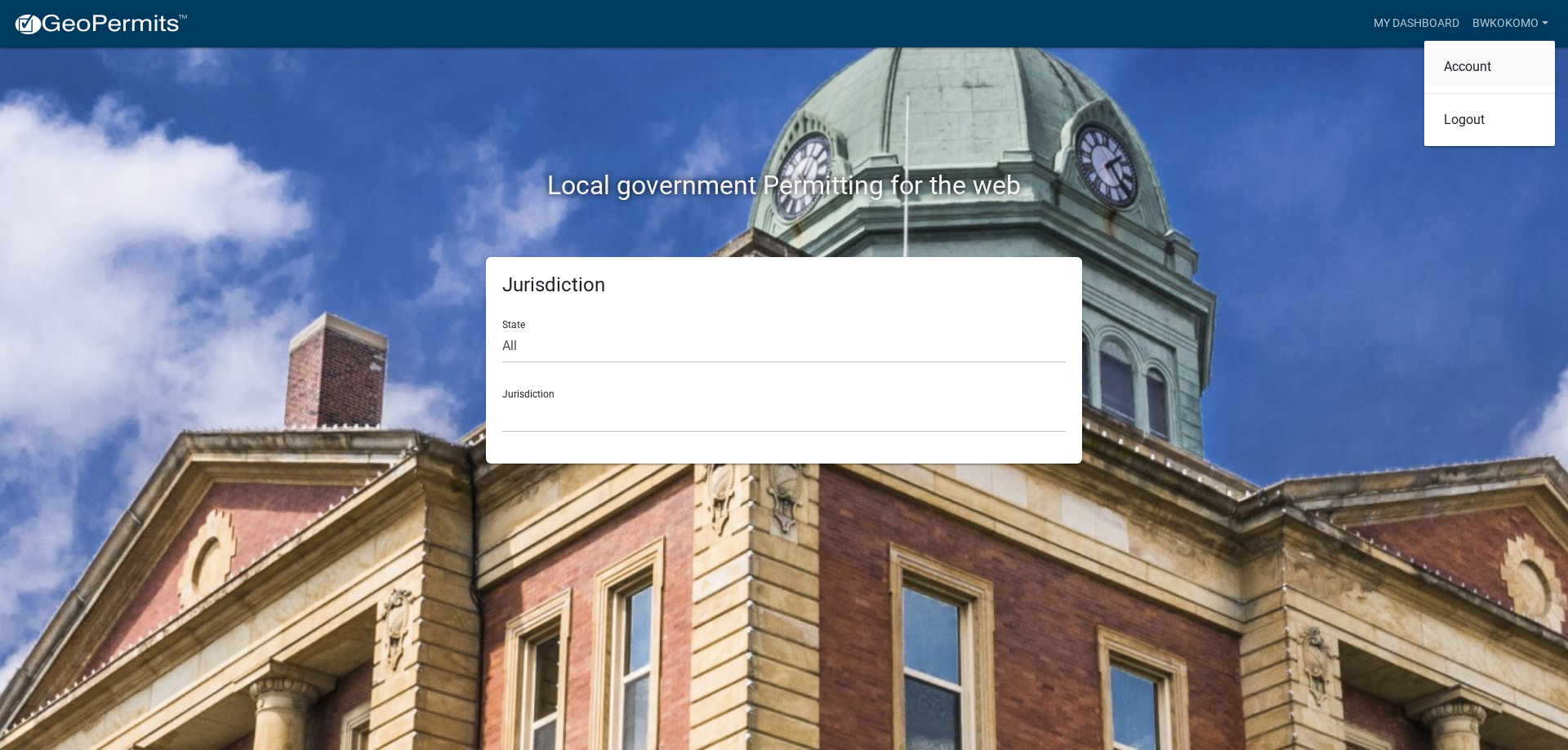
click at [1497, 72] on link "Account" at bounding box center [1489, 66] width 131 height 39
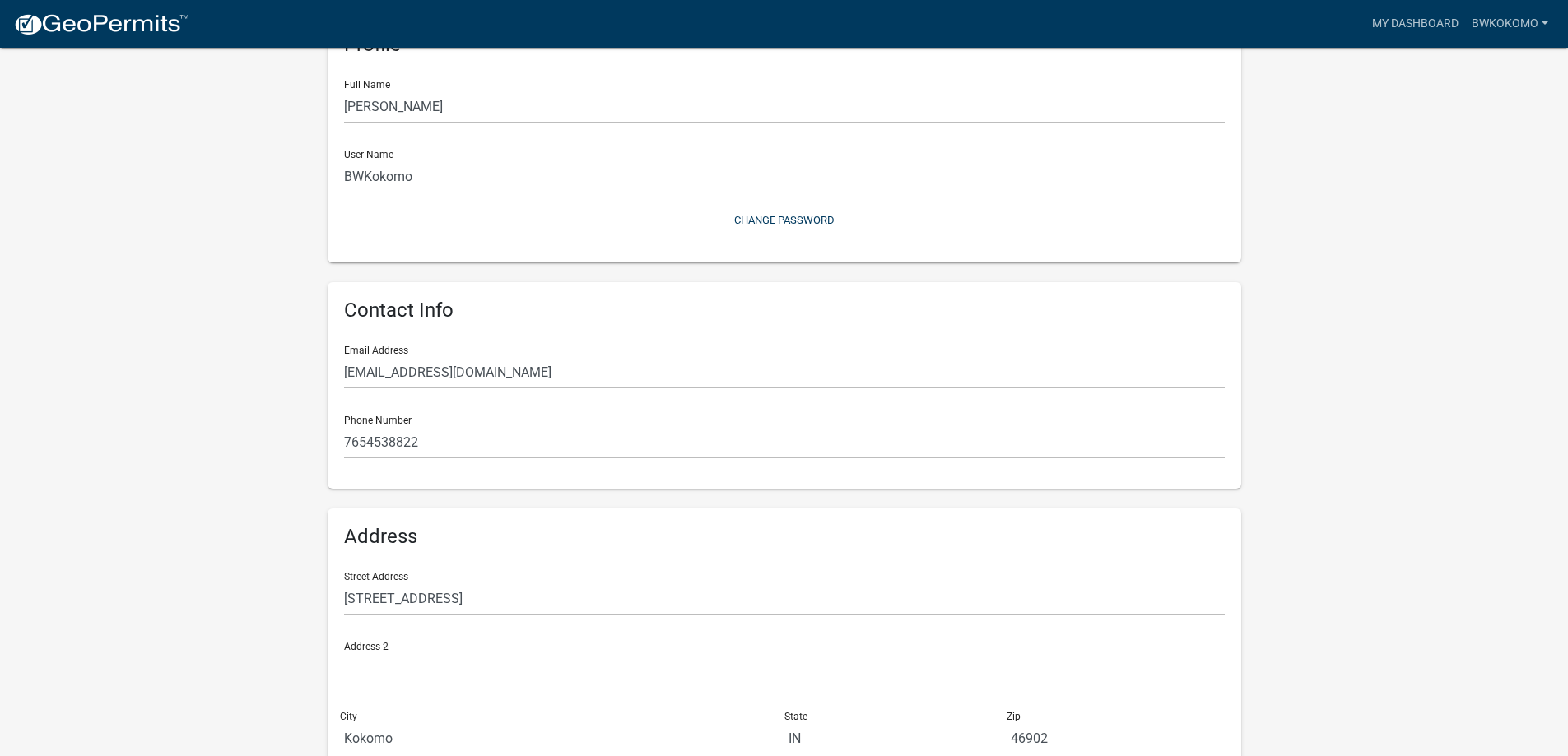
scroll to position [64, 0]
